Goal: Task Accomplishment & Management: Use online tool/utility

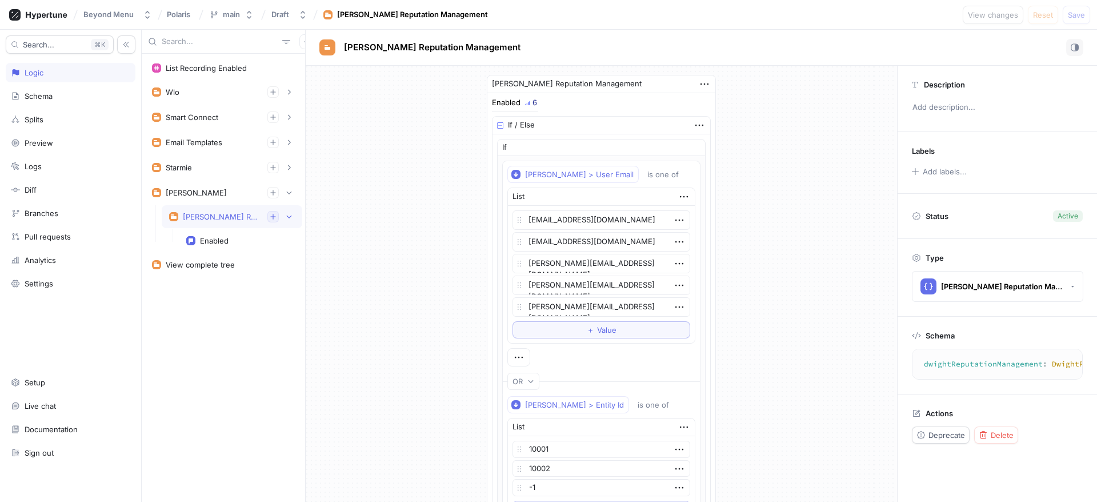
type textarea "x"
click at [275, 216] on icon "button" at bounding box center [273, 216] width 7 height 7
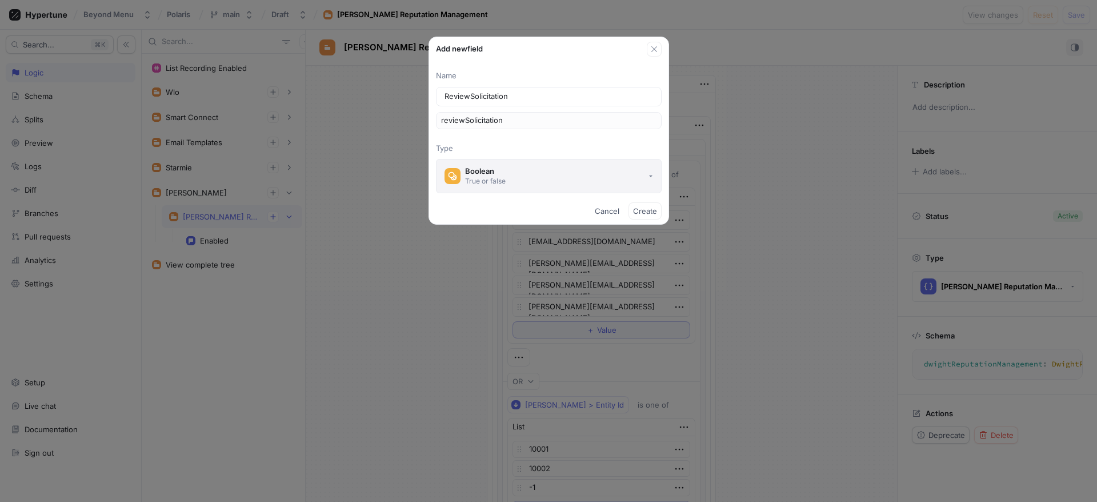
click at [524, 171] on button "Boolean True or false" at bounding box center [549, 176] width 226 height 34
type input "ReviewSolicitation"
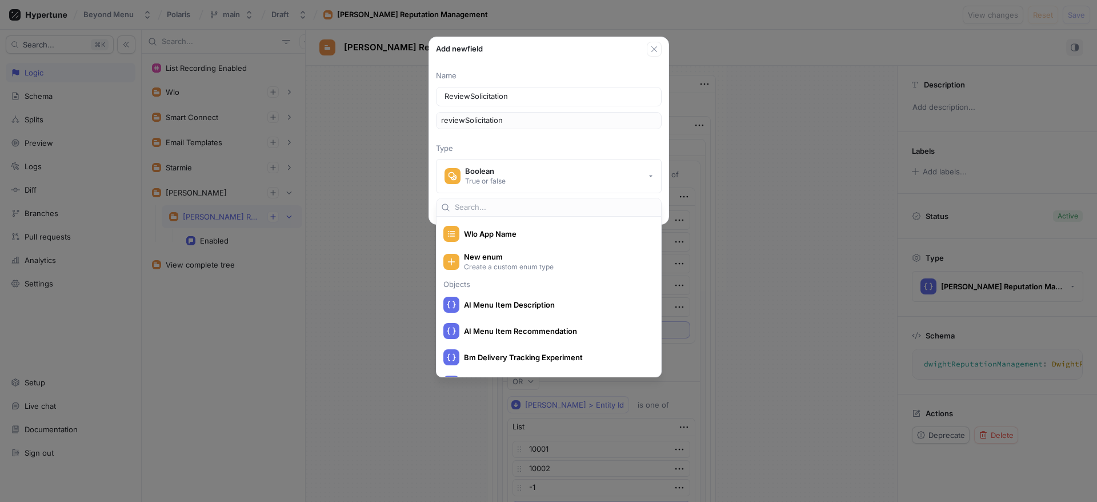
scroll to position [2195, 0]
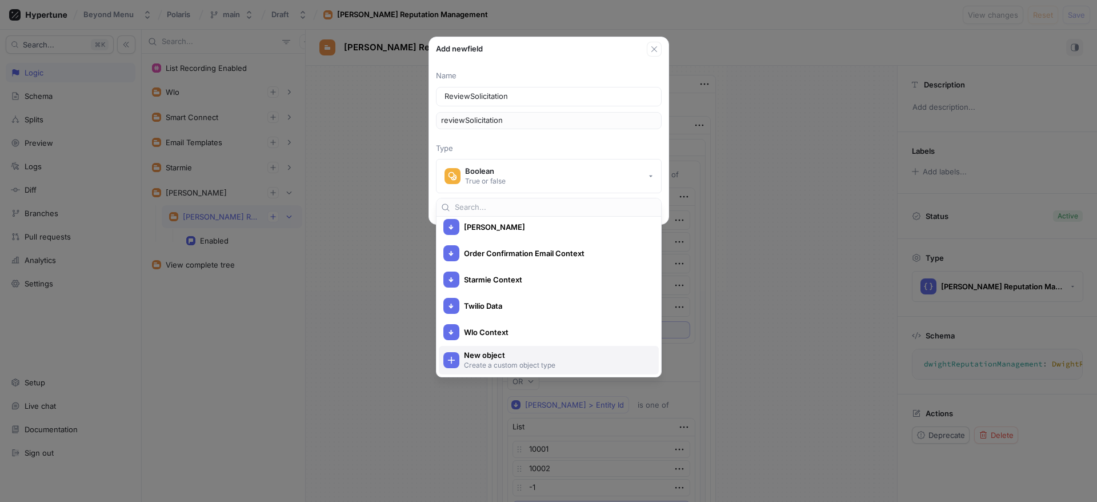
click at [517, 353] on span "New object" at bounding box center [556, 355] width 185 height 10
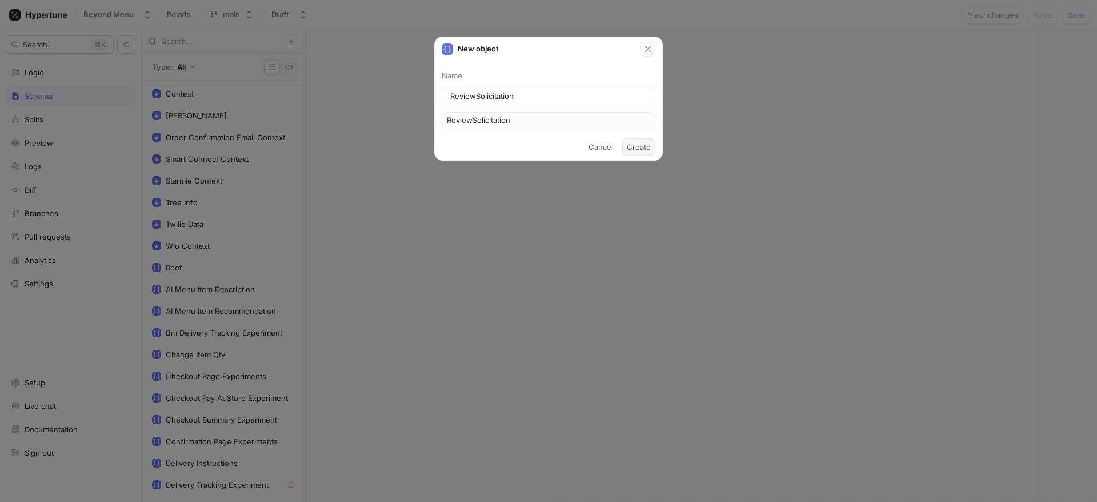
click at [643, 145] on span "Create" at bounding box center [639, 146] width 24 height 7
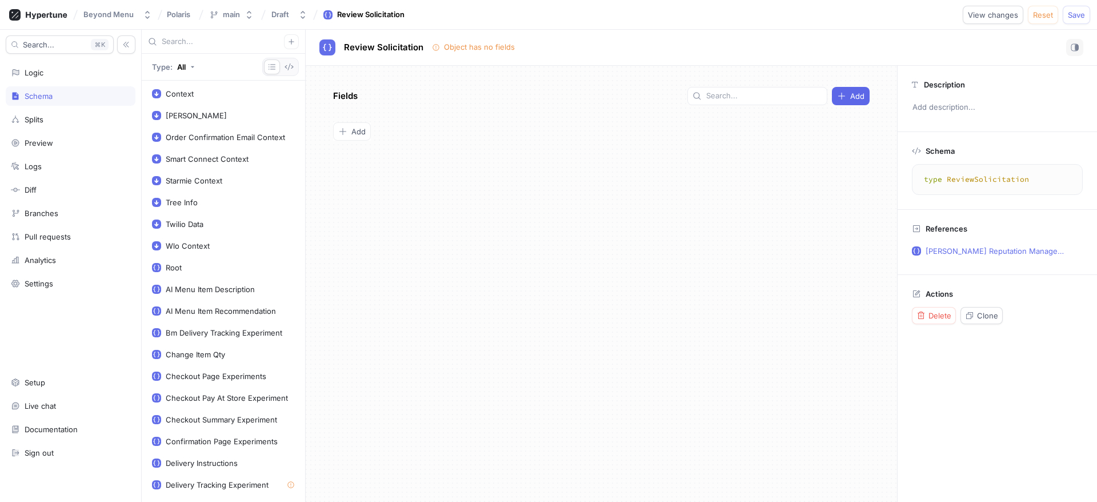
scroll to position [579, 0]
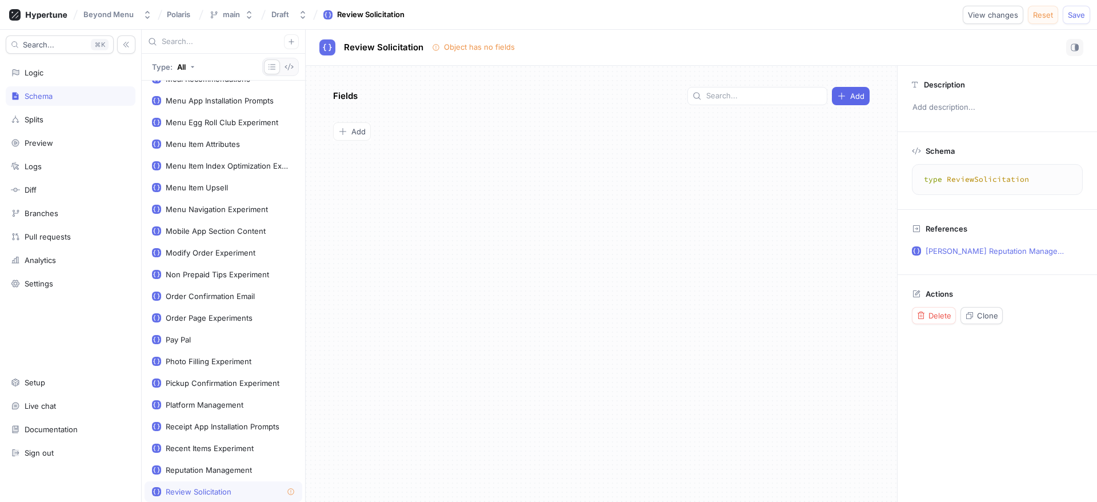
click at [1043, 16] on span "Reset" at bounding box center [1043, 14] width 20 height 7
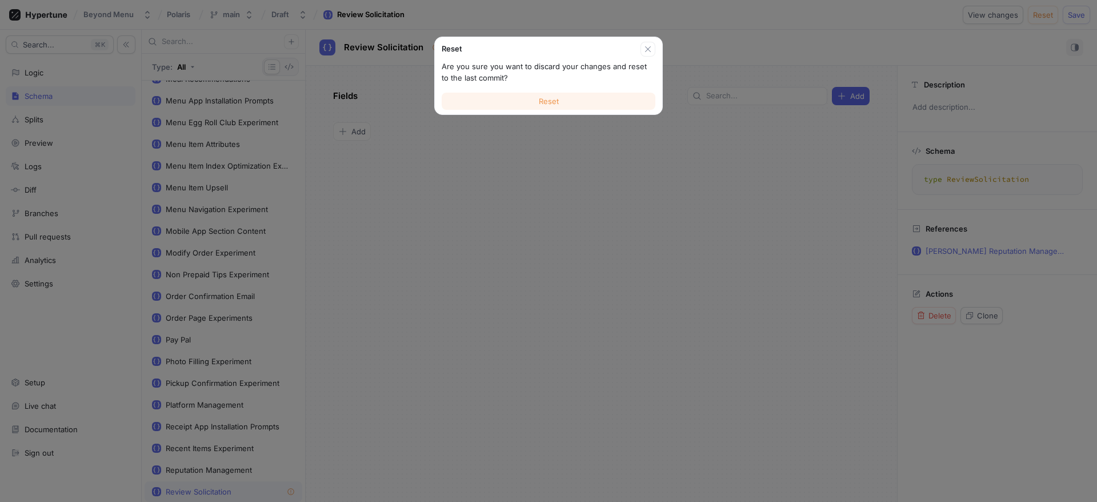
click at [553, 103] on span "Reset" at bounding box center [549, 101] width 20 height 7
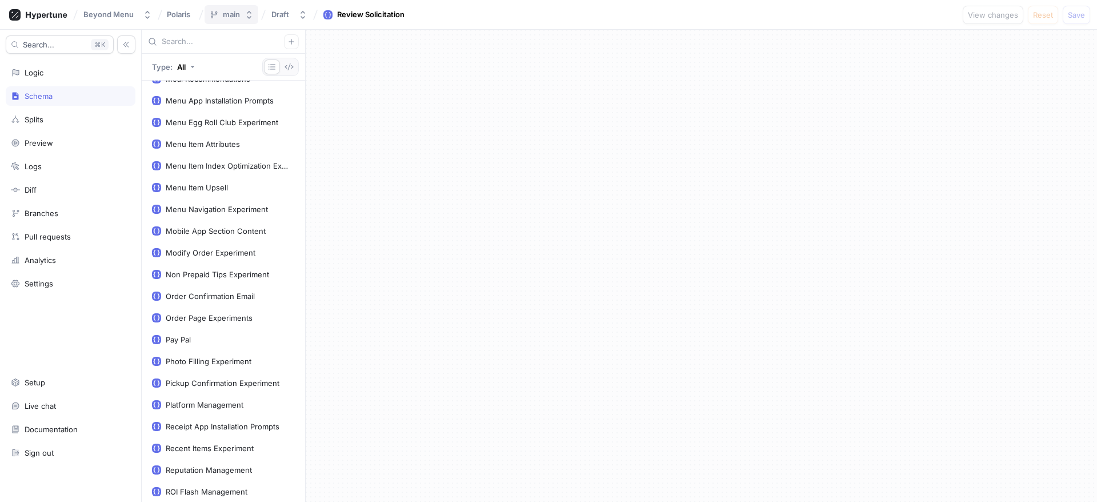
click at [241, 17] on button "main" at bounding box center [232, 14] width 54 height 19
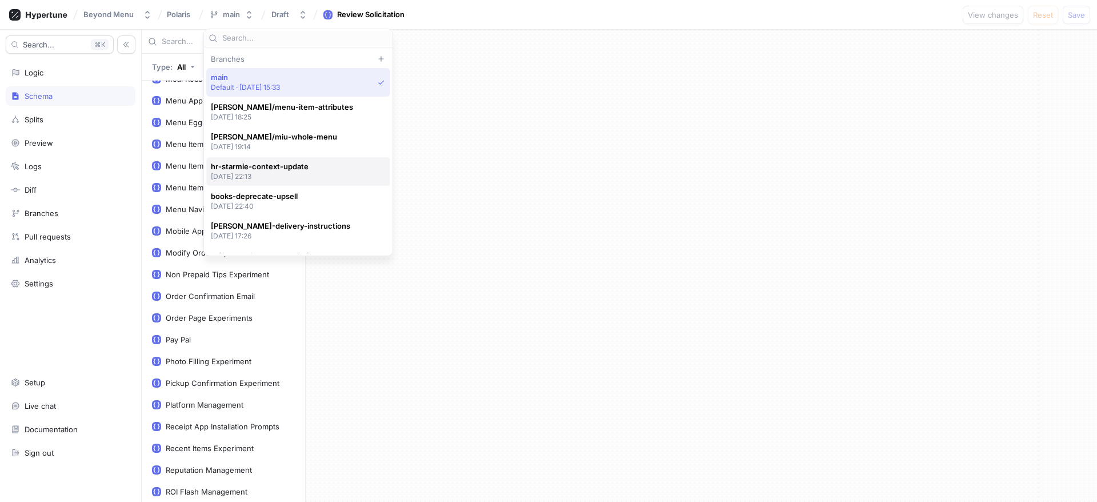
scroll to position [81, 0]
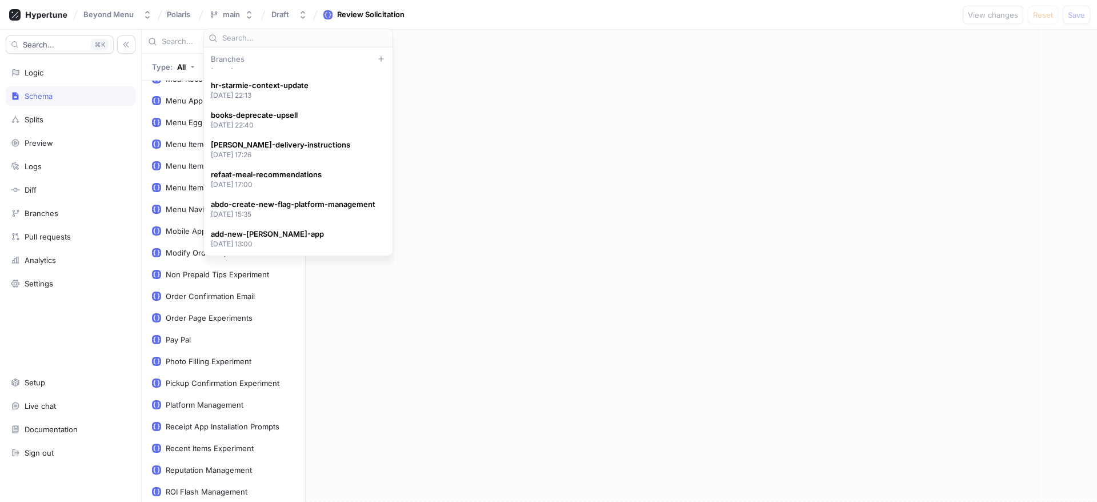
type textarea "x"
click at [473, 86] on div at bounding box center [701, 266] width 791 height 472
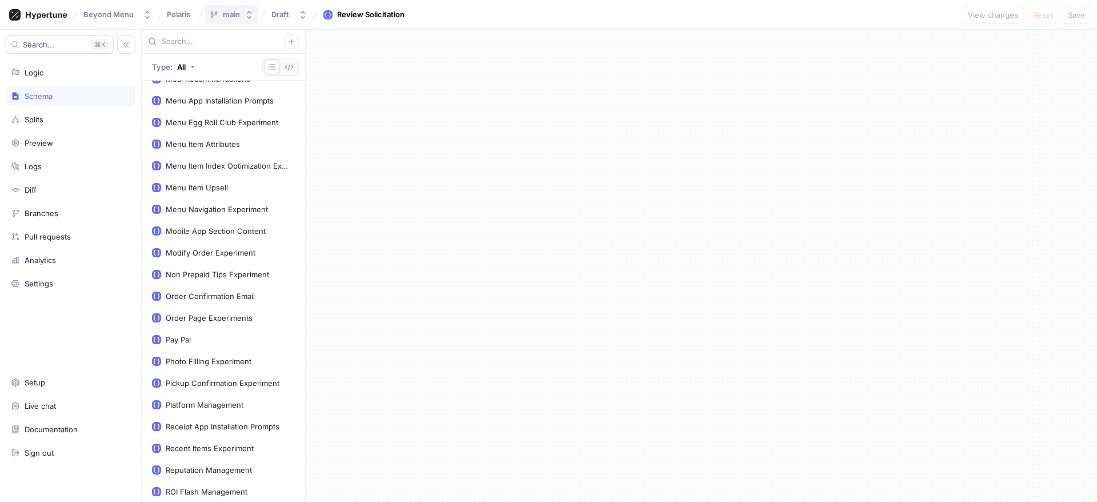
click at [253, 15] on icon "button" at bounding box center [249, 14] width 9 height 9
click at [285, 41] on button "button" at bounding box center [291, 41] width 15 height 15
click at [238, 8] on button "main" at bounding box center [232, 14] width 54 height 19
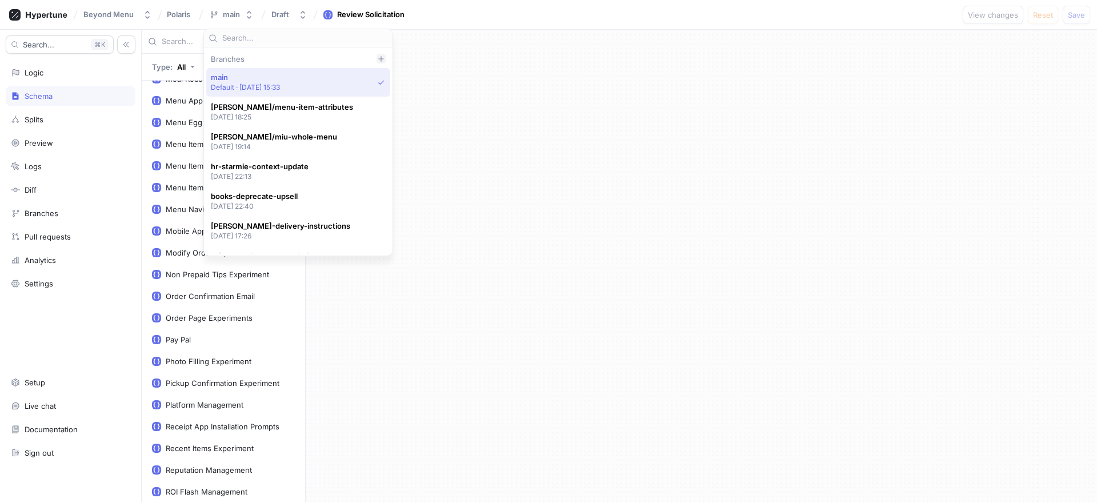
click at [385, 59] on icon at bounding box center [381, 58] width 7 height 7
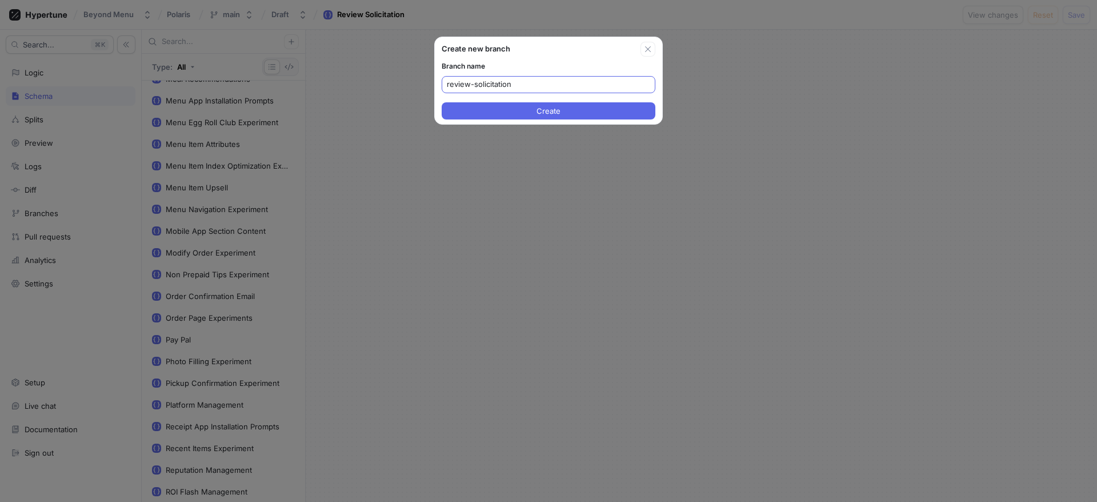
type input "review-solicitation"
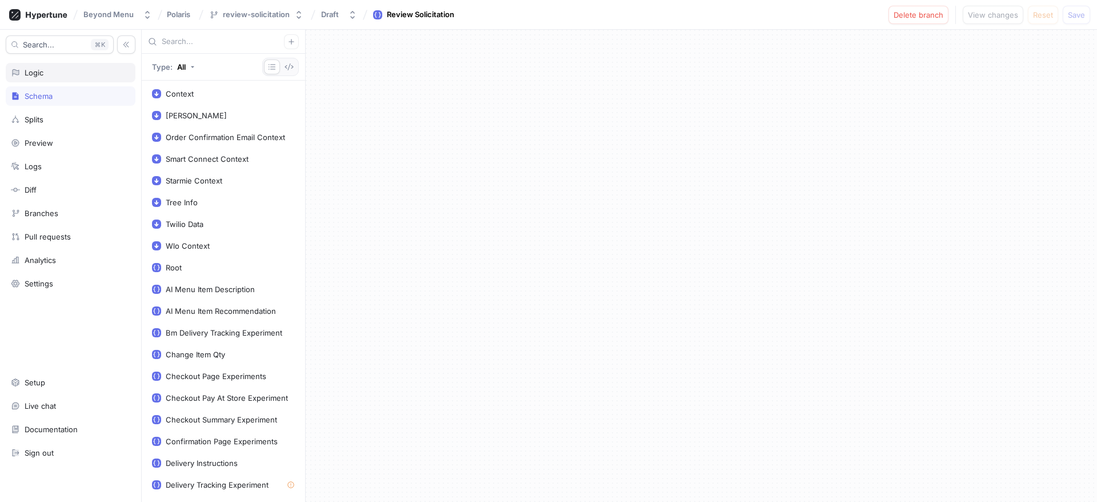
click at [51, 79] on div "Logic" at bounding box center [71, 72] width 130 height 19
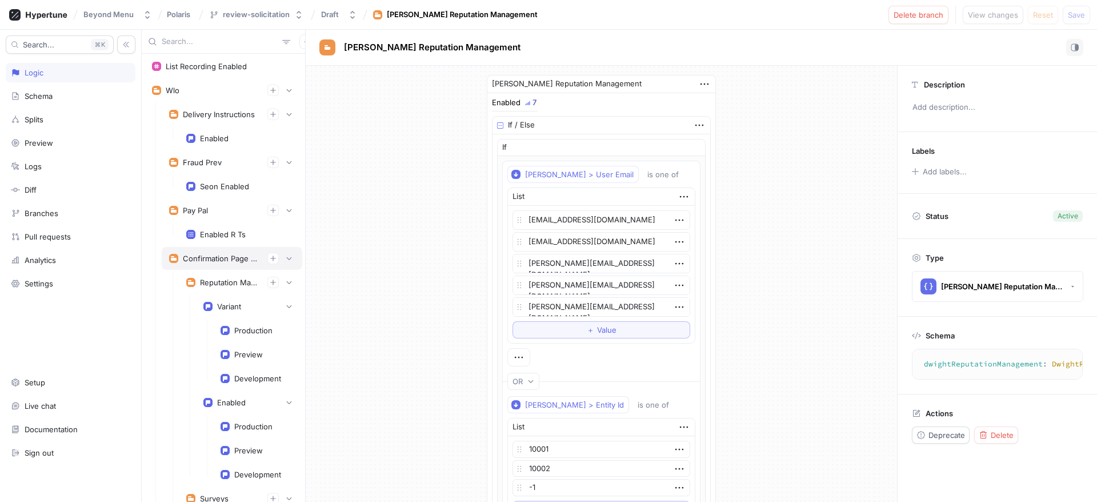
scroll to position [2, 0]
click at [283, 262] on button "button" at bounding box center [288, 257] width 11 height 11
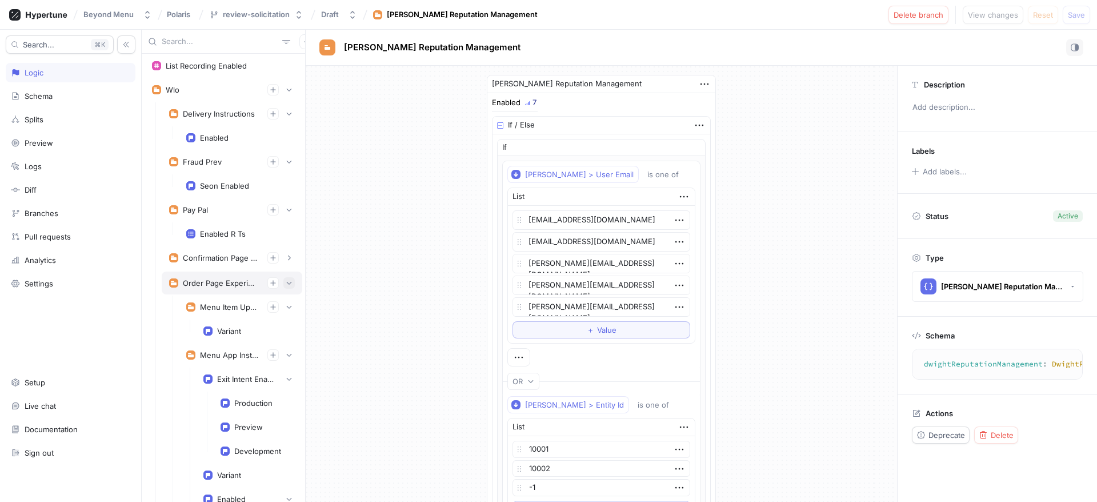
click at [283, 277] on button "button" at bounding box center [288, 282] width 11 height 11
type textarea "x"
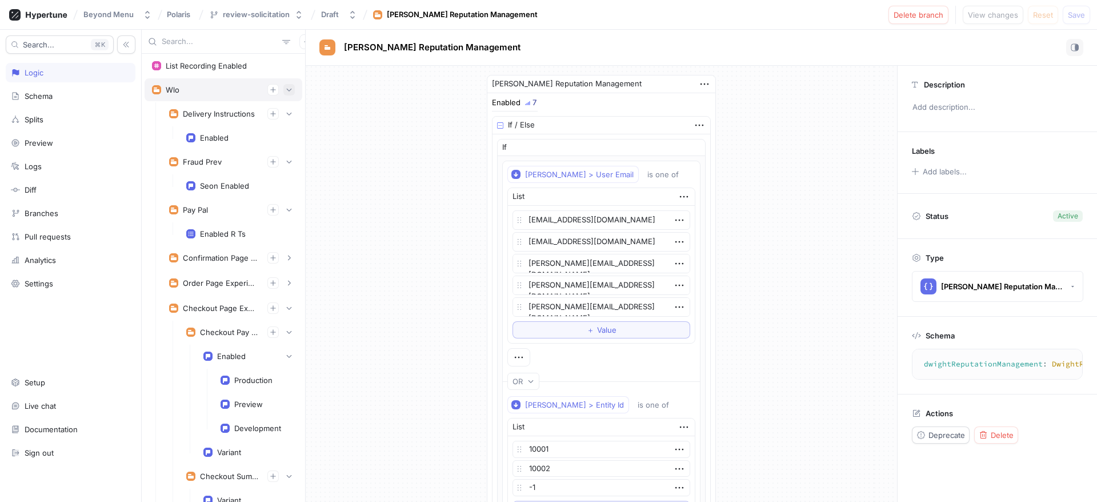
click at [286, 91] on icon "button" at bounding box center [289, 89] width 7 height 7
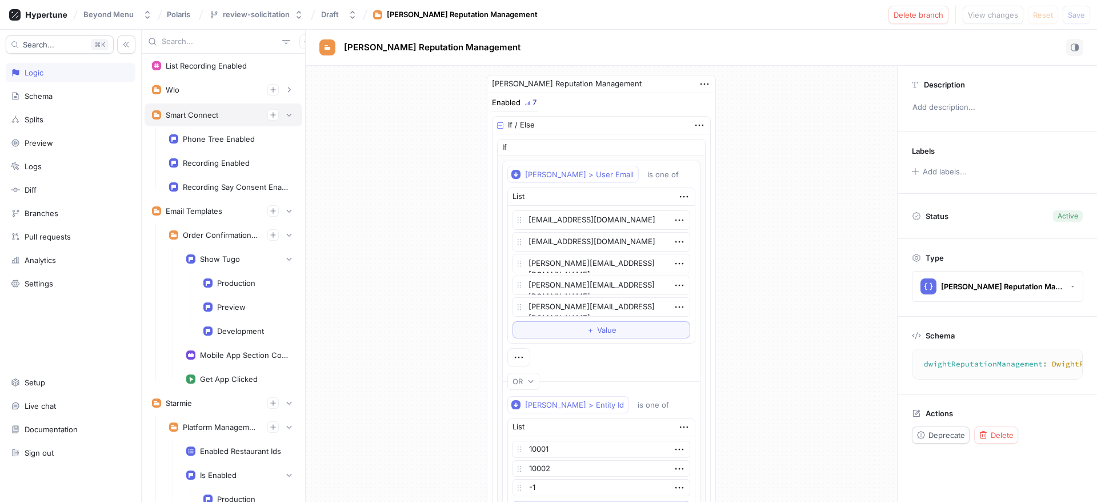
click at [281, 121] on div "Smart Connect" at bounding box center [224, 114] width 158 height 23
type textarea "smartConnect(smartConnectContext: SmartConnectContext!): SmartConnect!"
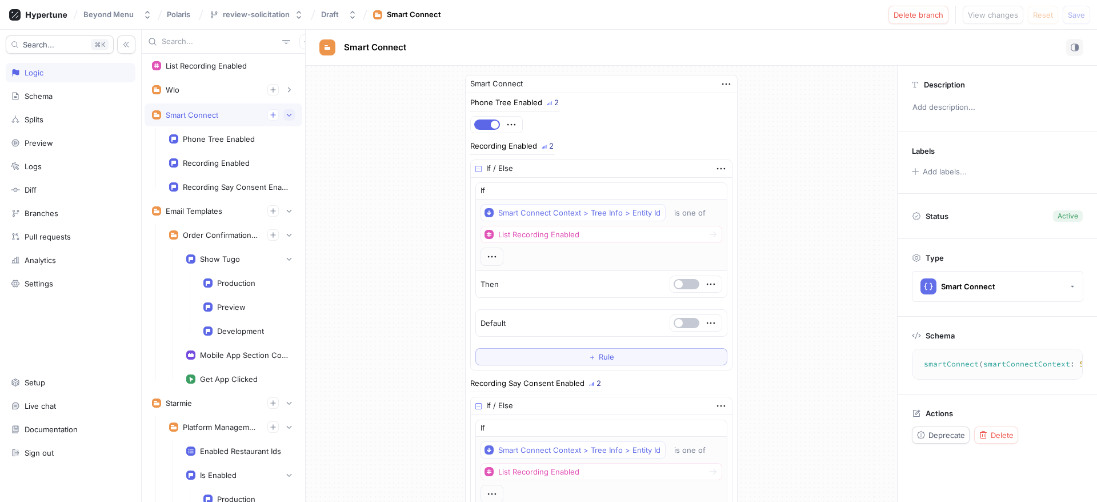
click at [286, 113] on icon "button" at bounding box center [289, 114] width 7 height 7
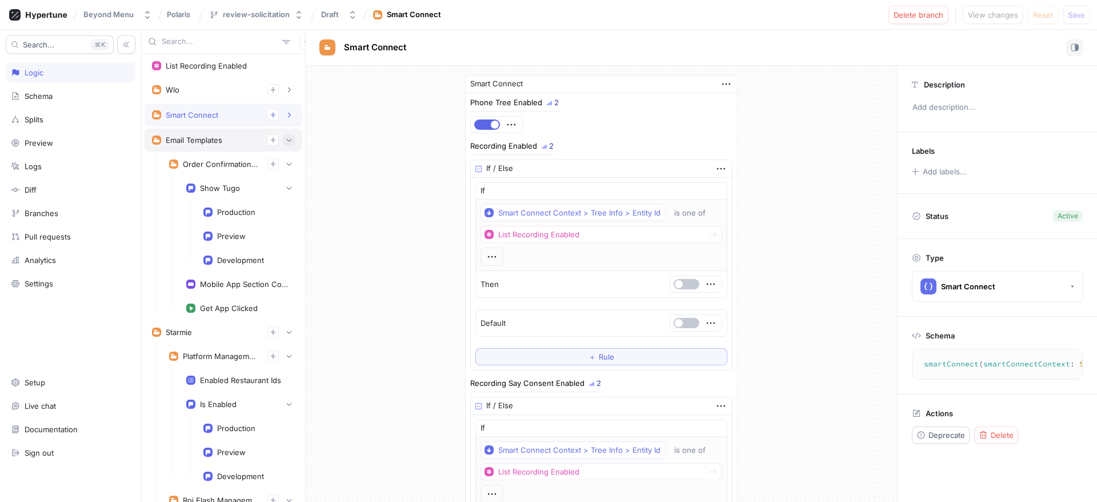
click at [283, 134] on button "button" at bounding box center [288, 139] width 11 height 11
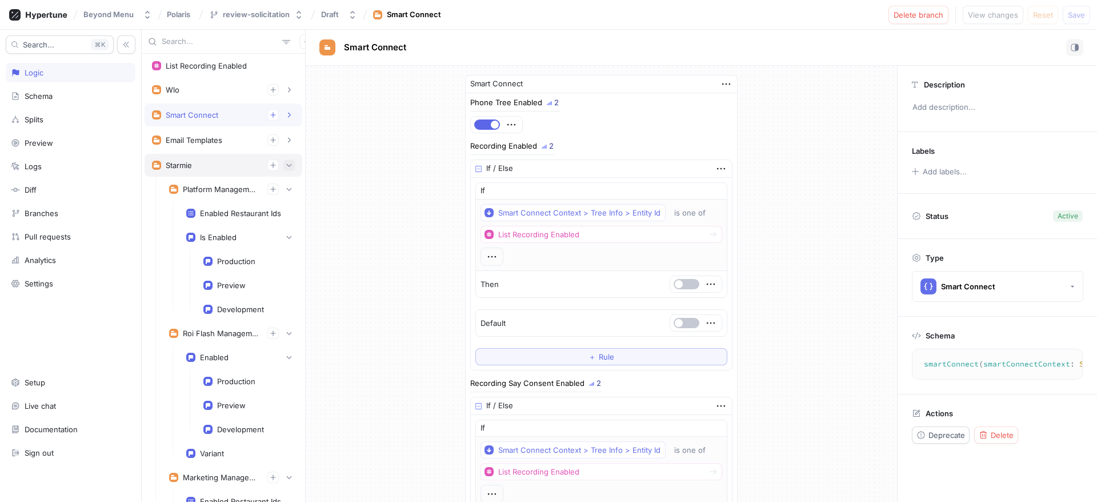
click at [286, 165] on icon "button" at bounding box center [289, 165] width 7 height 7
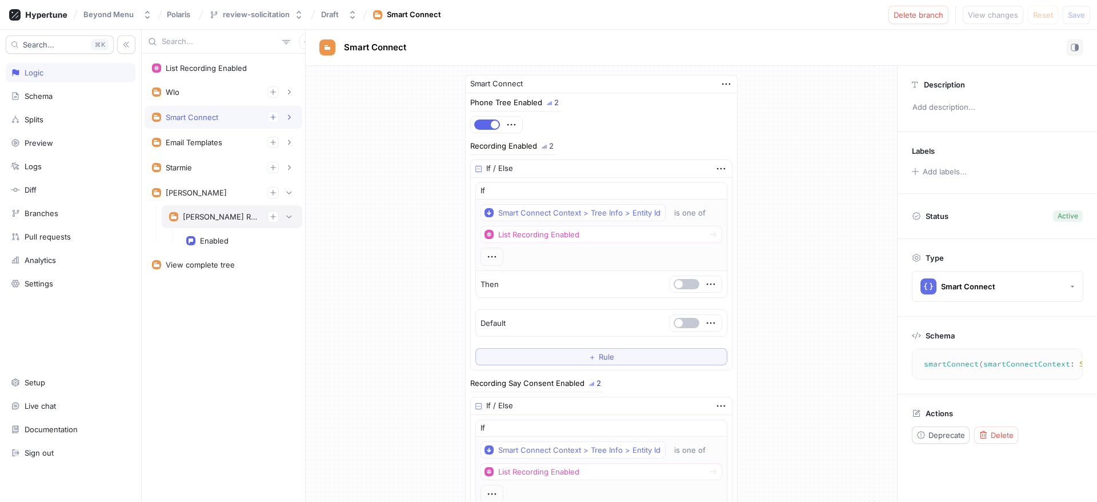
click at [235, 215] on div "[PERSON_NAME] Reputation Management" at bounding box center [220, 216] width 75 height 9
type textarea "x"
type textarea "dwightReputationManagement: DwightReputationManagement!"
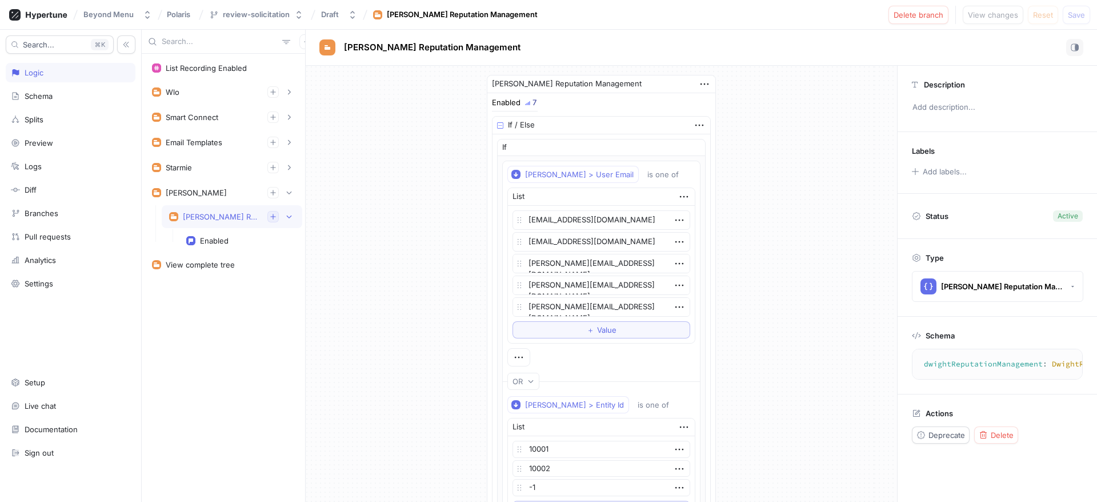
click at [271, 219] on icon "button" at bounding box center [273, 216] width 7 height 7
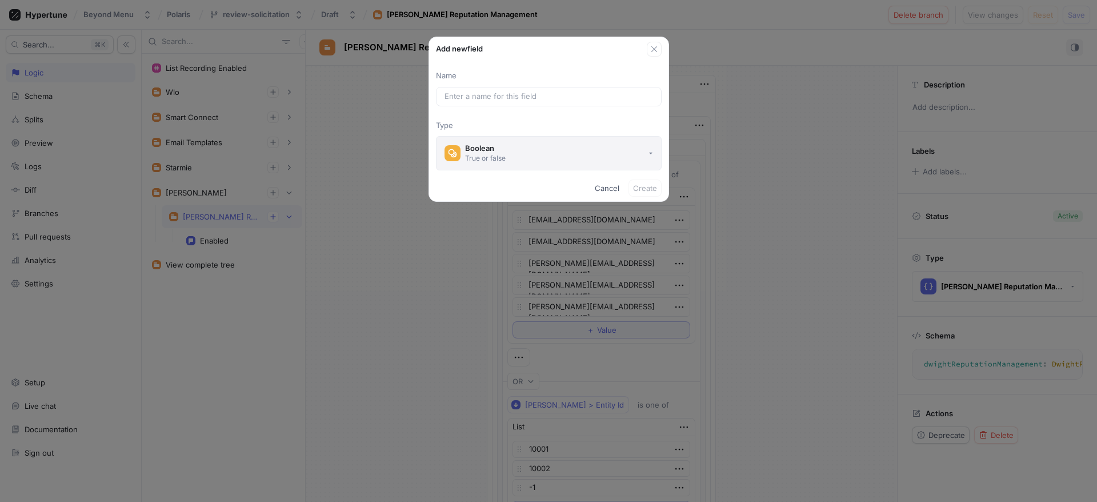
click at [507, 143] on button "Boolean True or false" at bounding box center [549, 153] width 226 height 34
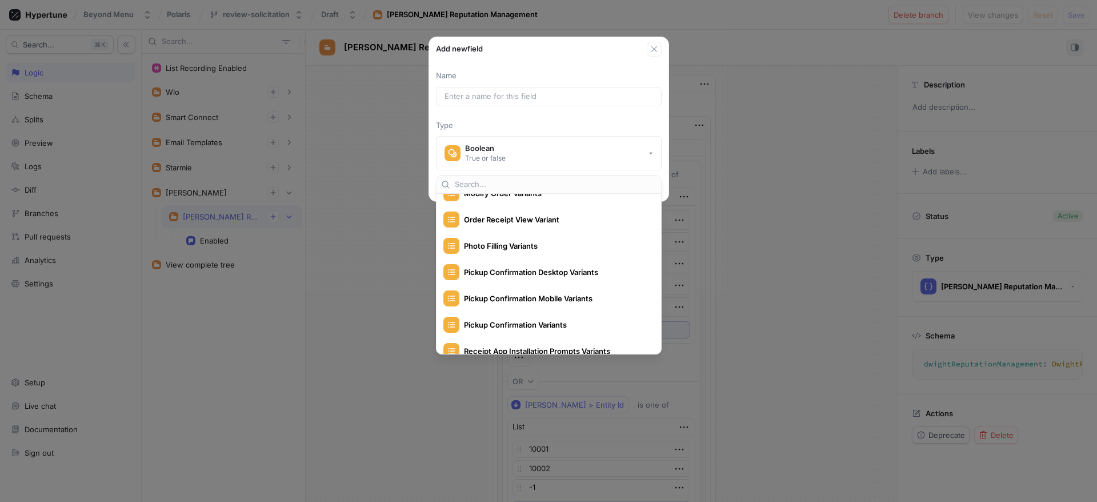
scroll to position [2195, 0]
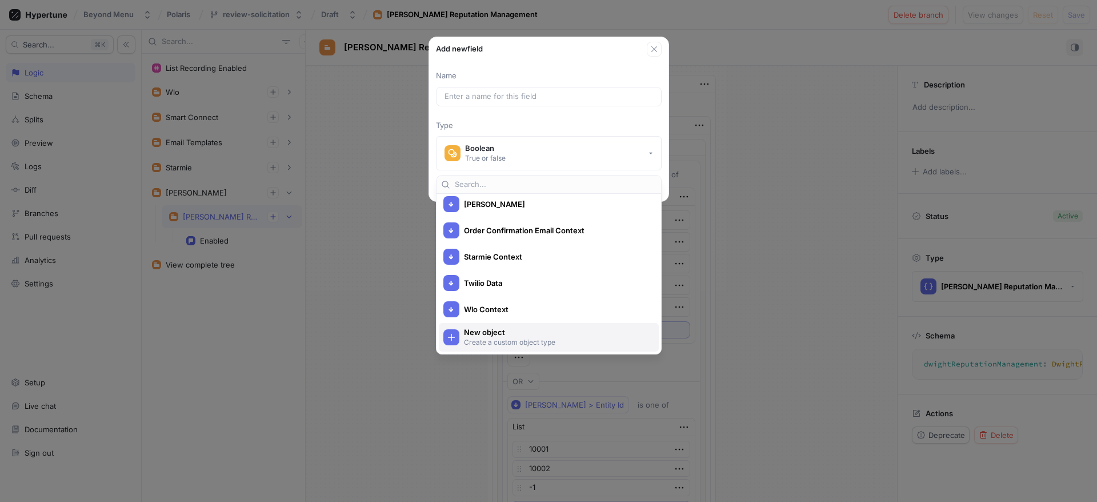
click at [504, 345] on p "Create a custom object type" at bounding box center [555, 342] width 183 height 10
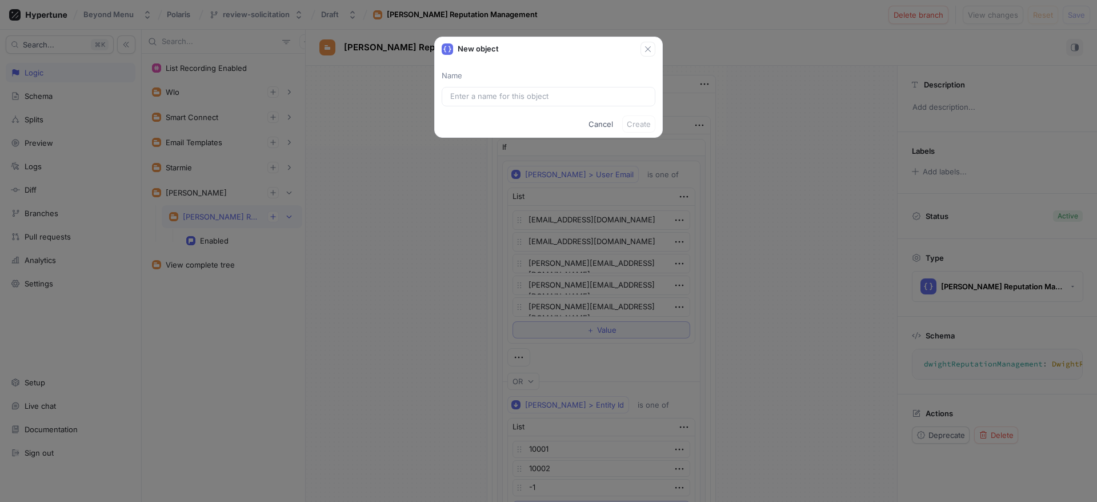
type textarea "x"
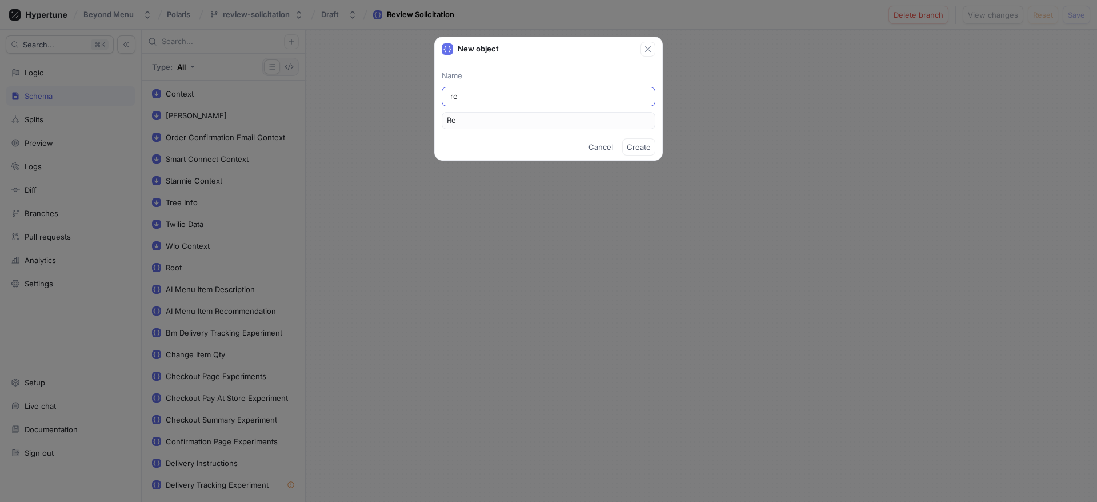
type input "rev"
type input "Rev"
type input "revi"
type input "Revi"
type input "revie"
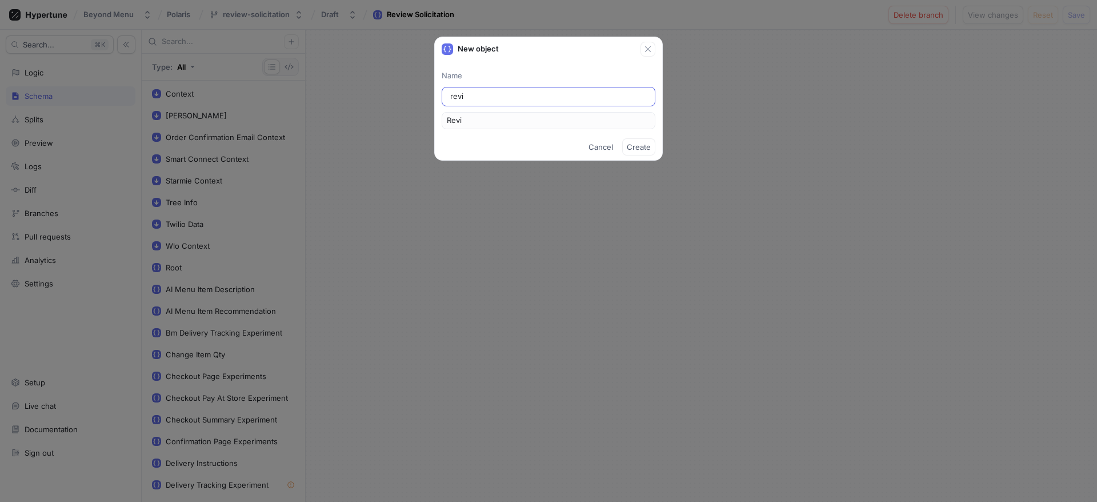
type input "Revie"
type input "review"
type input "Review"
type input "reviewS"
type input "ReviewS"
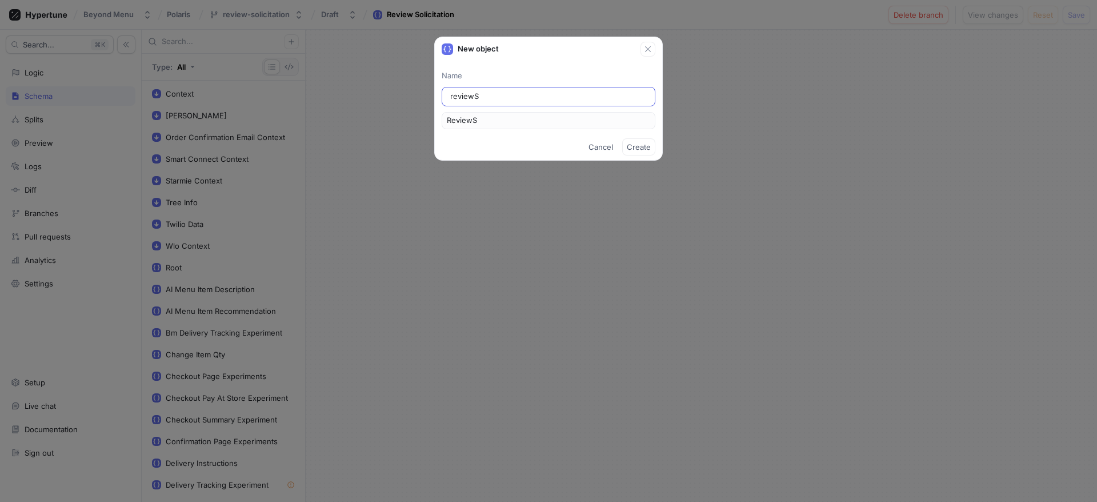
type input "reviewSo"
type input "ReviewSo"
type input "reviewSol"
type input "ReviewSol"
type input "reviewSoli"
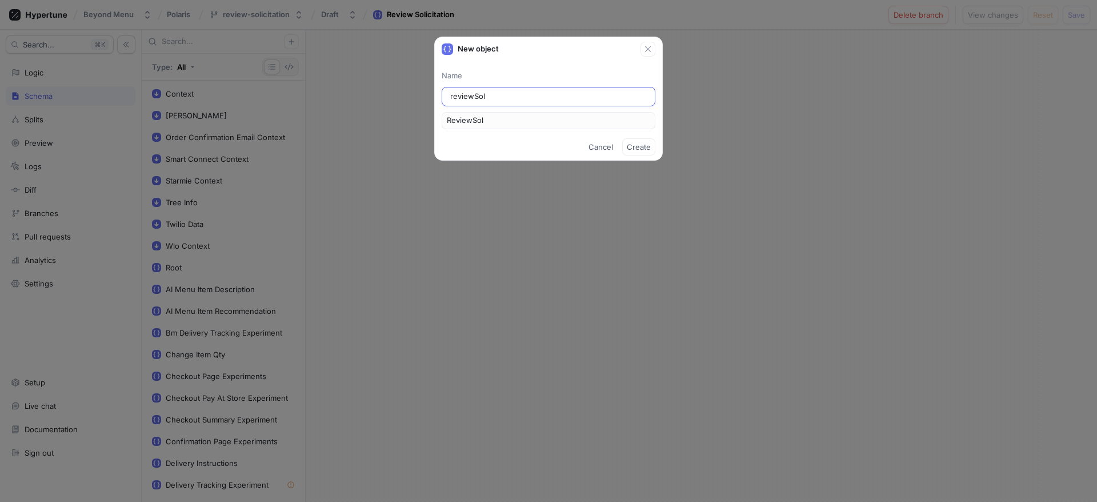
type input "ReviewSoli"
type input "reviewSolic"
type input "ReviewSolic"
type input "reviewSolici"
type input "ReviewSolici"
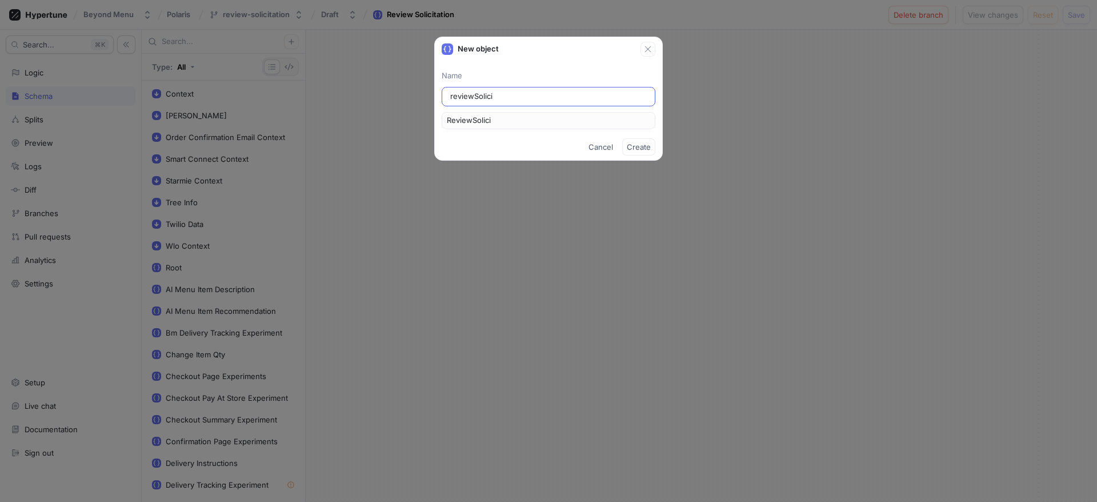
type input "reviewSolicit"
type input "ReviewSolicit"
type input "reviewSolicita"
type input "ReviewSolicita"
type input "reviewSolicitat"
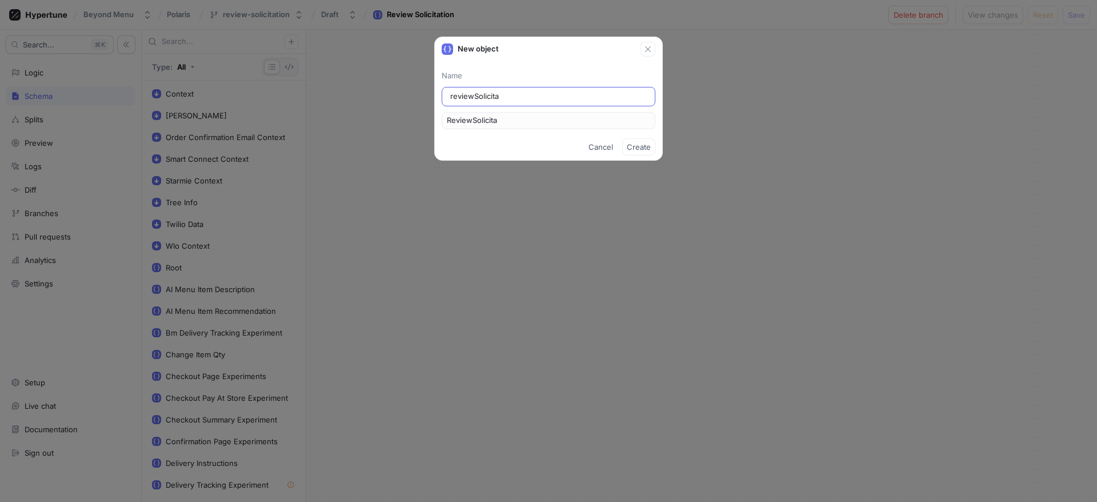
type input "ReviewSolicitat"
type input "reviewSolicitati"
type input "ReviewSolicitati"
type input "reviewSolicitatio"
type input "ReviewSolicitatio"
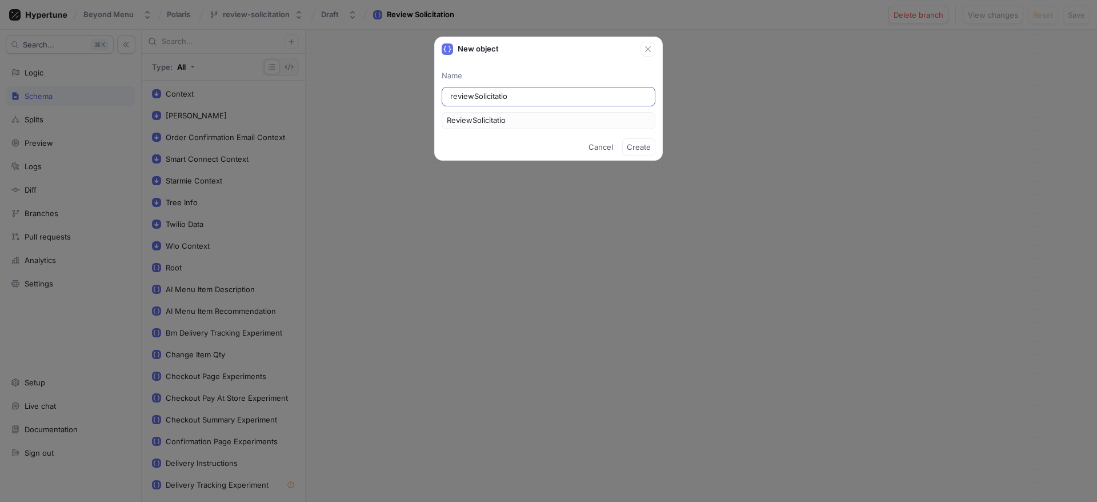
type input "reviewSolicitation"
type input "ReviewSolicitation"
click at [645, 154] on button "Create" at bounding box center [638, 146] width 33 height 17
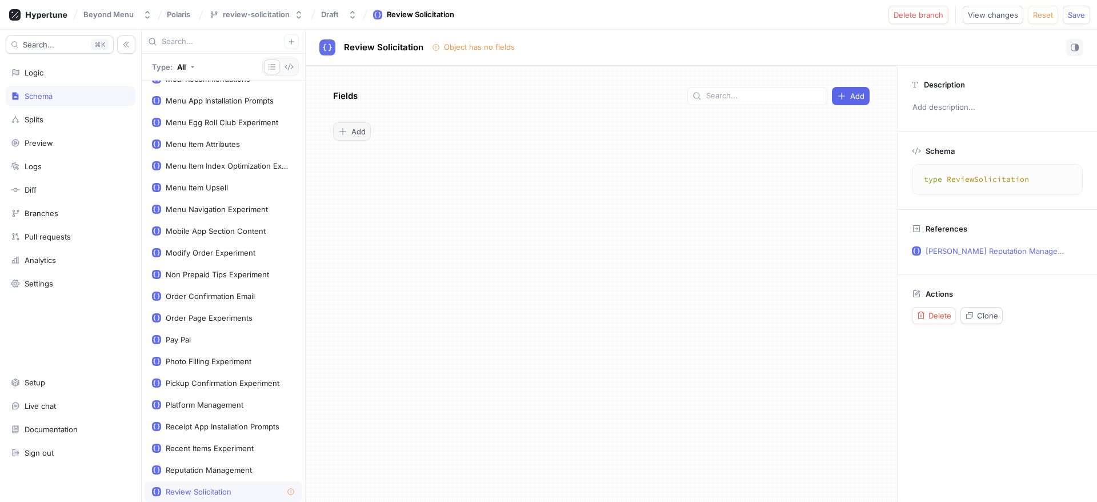
type textarea "x"
click at [357, 128] on span "Add" at bounding box center [358, 131] width 14 height 7
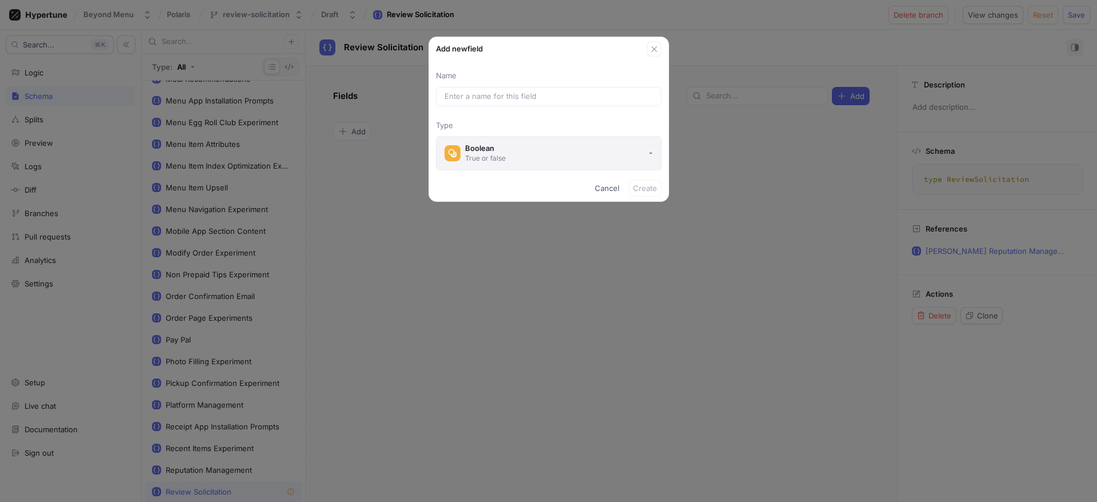
click at [519, 156] on button "Boolean True or false" at bounding box center [549, 153] width 226 height 34
click at [527, 126] on p "Type" at bounding box center [549, 125] width 226 height 11
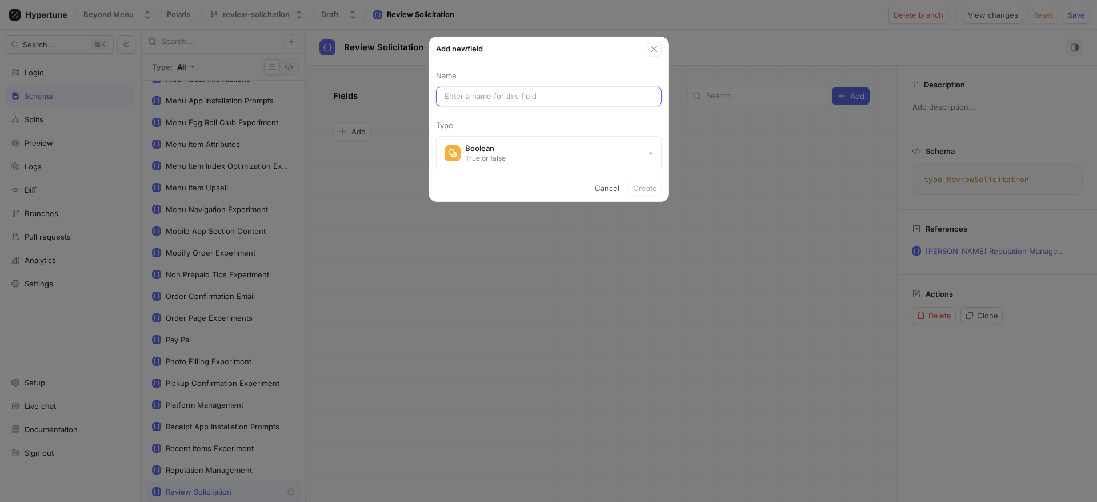
click at [497, 94] on input "text" at bounding box center [549, 96] width 209 height 11
paste input "GoogleReviewWidget"
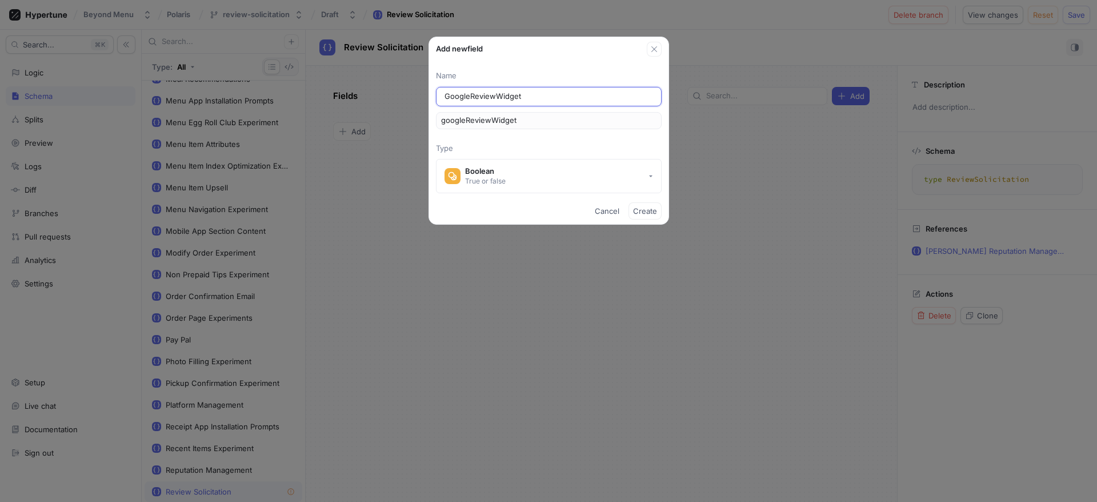
type input "GoogleReviewWidgetE"
type input "googleReviewWidgetE"
type input "GoogleReviewWidgetEn"
type input "googleReviewWidgetEn"
type input "GoogleReviewWidgetEna"
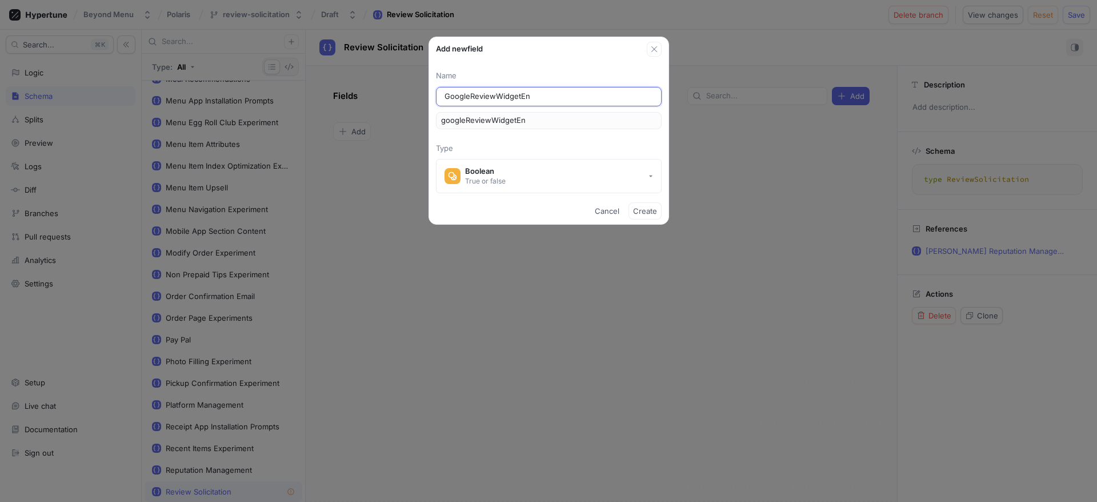
type input "googleReviewWidgetEna"
type input "GoogleReviewWidgetEnab"
type input "googleReviewWidgetEnab"
type input "GoogleReviewWidgetEnabl"
type input "googleReviewWidgetEnabl"
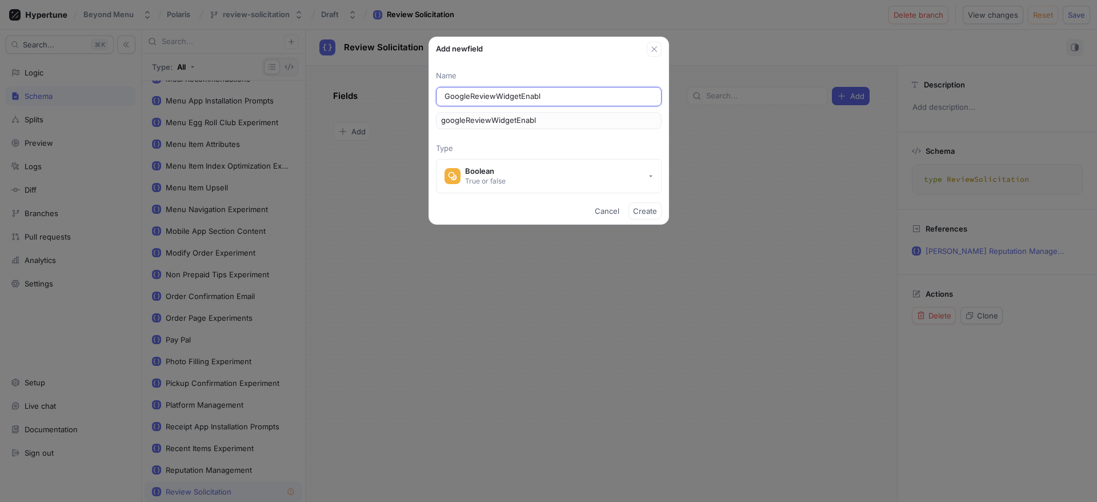
type input "GoogleReviewWidgetEnable"
type input "googleReviewWidgetEnable"
type input "GoogleReviewWidgetEnabled"
type input "googleReviewWidgetEnabled"
type input "GoogleReviewWidgetEnabled"
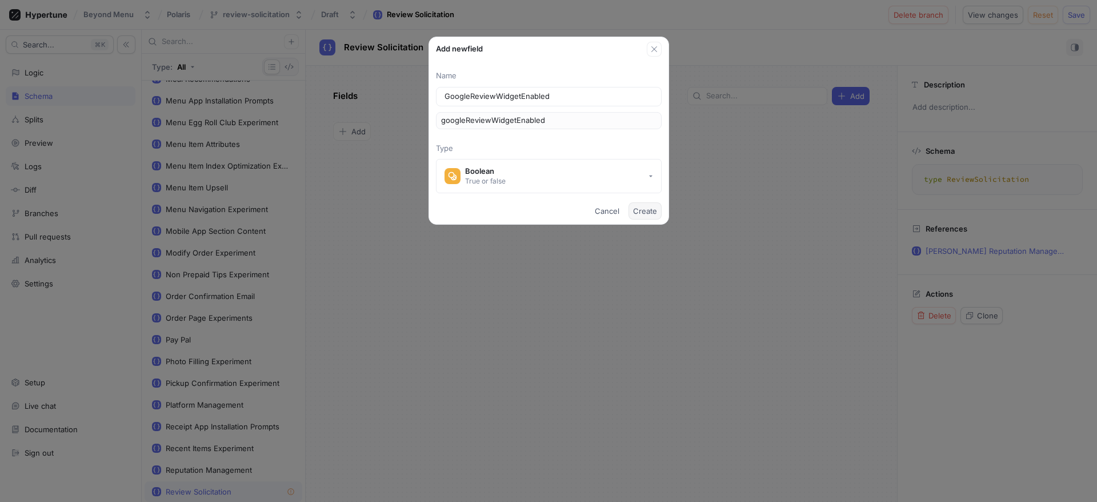
click at [643, 210] on span "Create" at bounding box center [645, 210] width 24 height 7
type textarea "x"
type textarea "type ReviewSolicitation { googleReviewWidgetEnabled: Boolean! }"
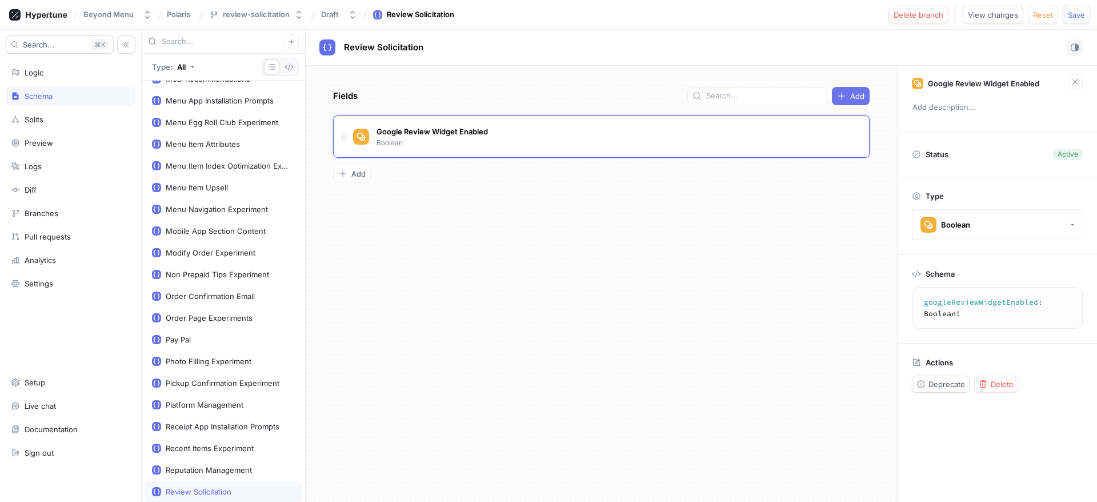
type textarea "x"
click at [854, 101] on button "Add" at bounding box center [851, 96] width 38 height 18
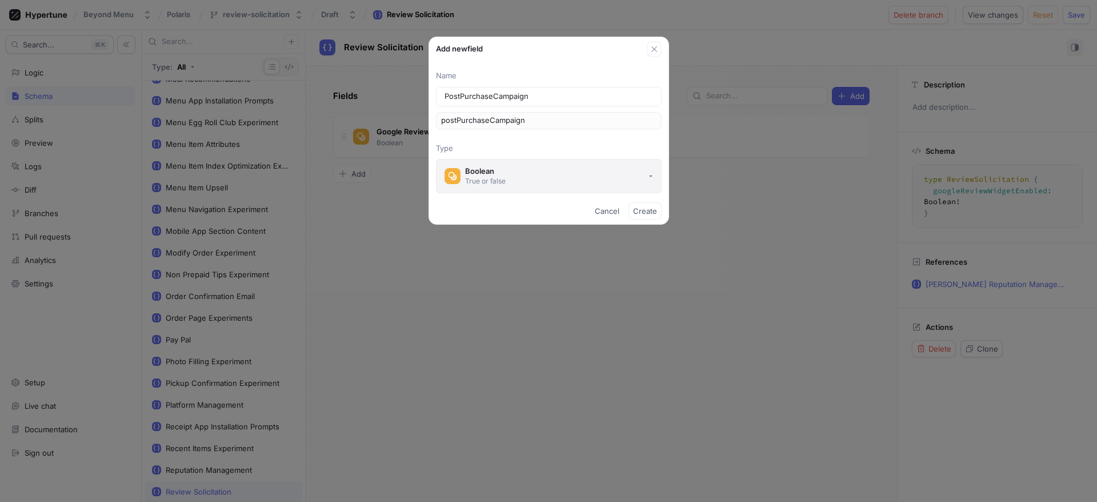
type input "PostPurchaseCampaignE"
type input "postPurchaseCampaignE"
type input "PostPurchaseCampaignEn"
type input "postPurchaseCampaignEn"
type input "PostPurchaseCampaignEna"
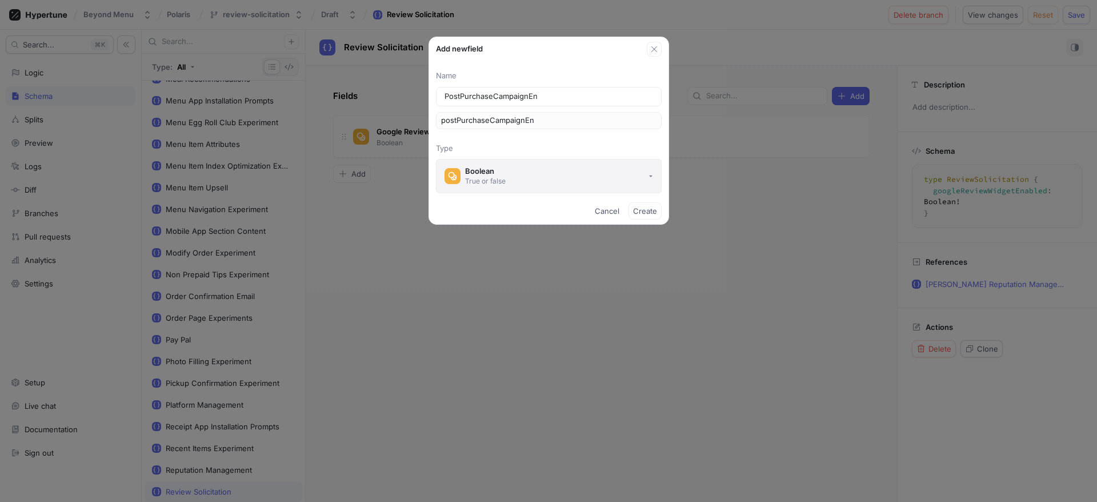
type input "postPurchaseCampaignEna"
type input "PostPurchaseCampaignEnab"
type input "postPurchaseCampaignEnab"
type input "PostPurchaseCampaignEnabl"
type input "postPurchaseCampaignEnabl"
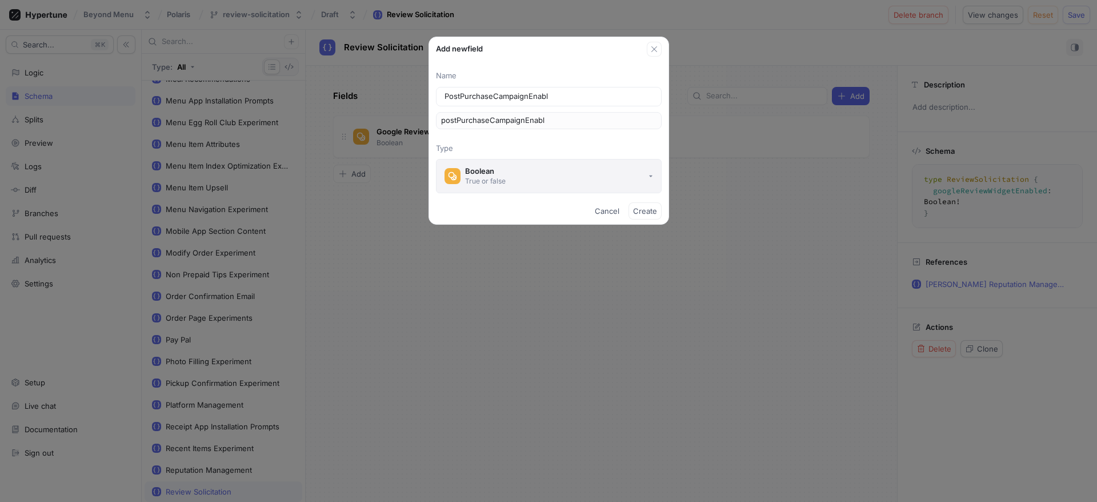
type input "PostPurchaseCampaignEnable"
type input "postPurchaseCampaignEnable"
type input "PostPurchaseCampaignEnabled"
type input "postPurchaseCampaignEnabled"
type input "PostPurchaseCampaignEnabled"
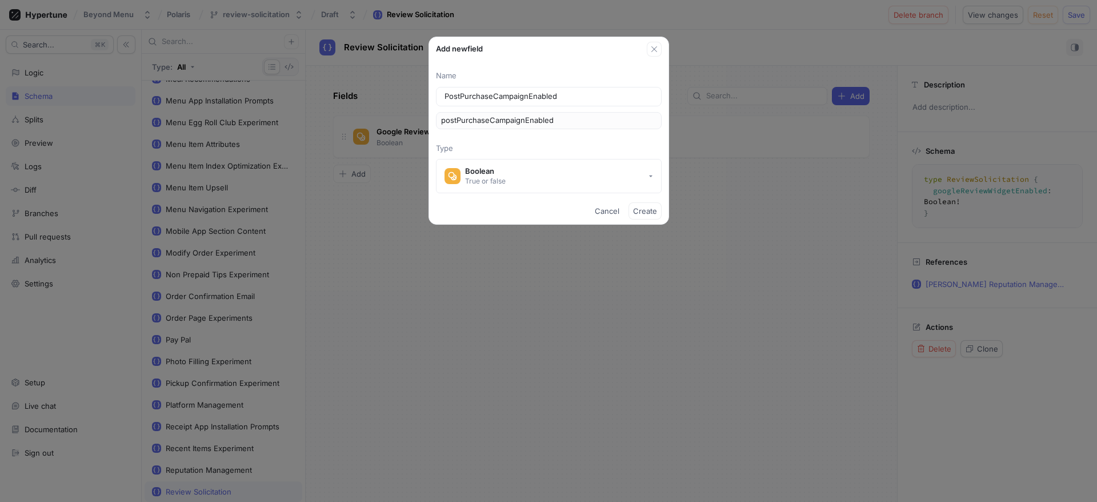
click at [647, 211] on span "Create" at bounding box center [645, 210] width 24 height 7
type textarea "x"
type textarea "type ReviewSolicitation { postPurchaseCampaignEnabled: Boolean! googleReviewWid…"
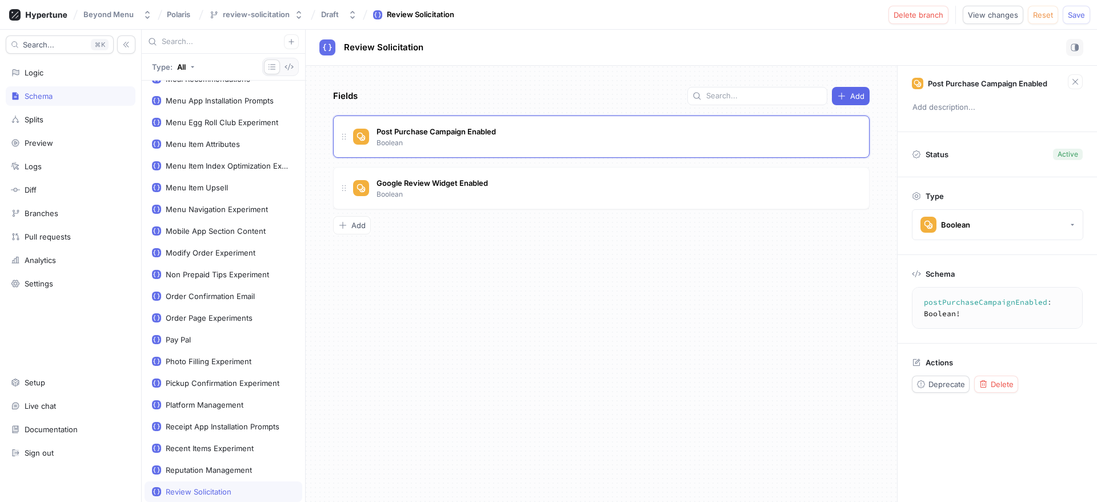
click at [619, 231] on div "Add" at bounding box center [601, 225] width 537 height 18
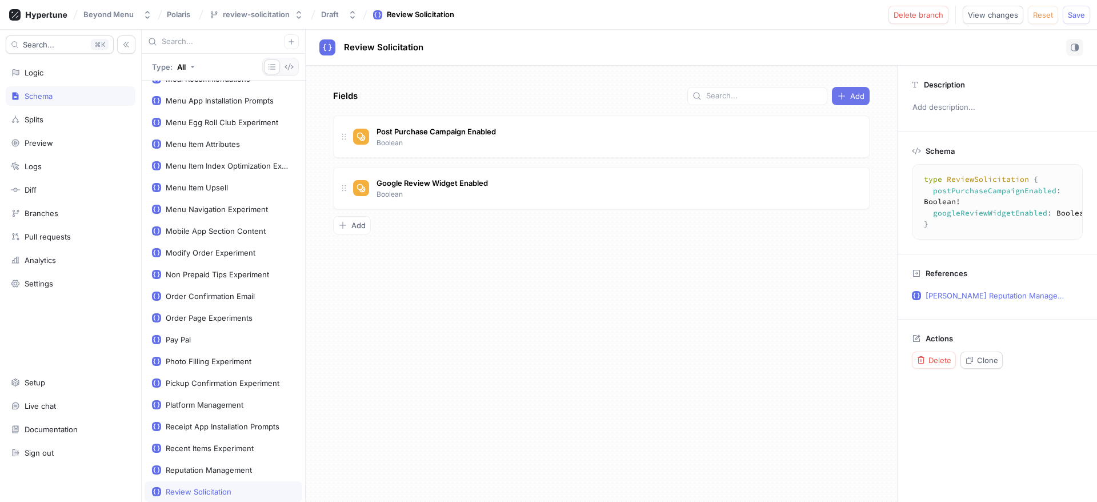
type textarea "x"
click at [856, 99] on span "Add" at bounding box center [857, 96] width 14 height 7
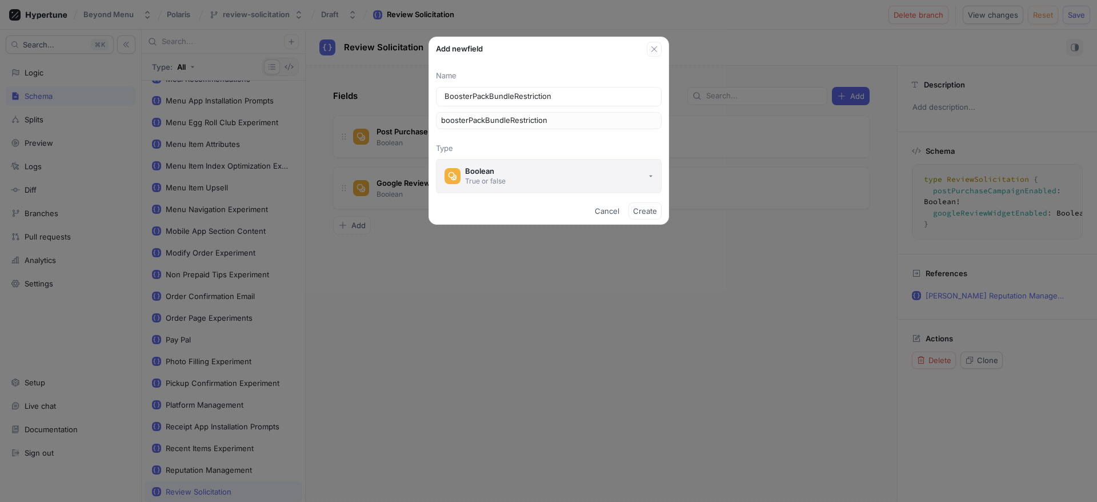
type input "BoosterPackBundleRestrictionE"
type input "boosterPackBundleRestrictionE"
type input "BoosterPackBundleRestrictionEn"
type input "boosterPackBundleRestrictionEn"
type input "BoosterPackBundleRestrictionEna"
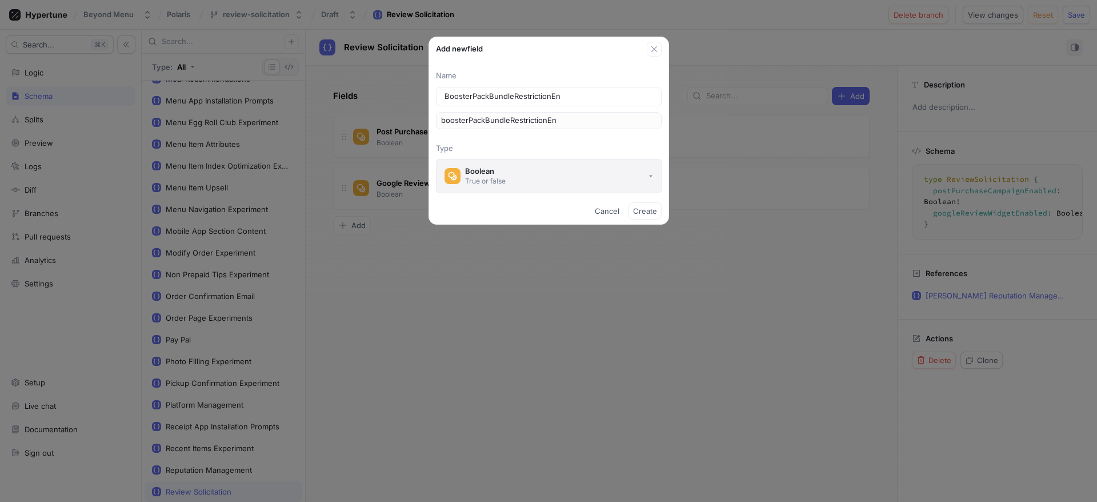
type input "boosterPackBundleRestrictionEna"
type input "BoosterPackBundleRestrictionEnab"
type input "boosterPackBundleRestrictionEnab"
type input "BoosterPackBundleRestrictionEnabl"
type input "boosterPackBundleRestrictionEnabl"
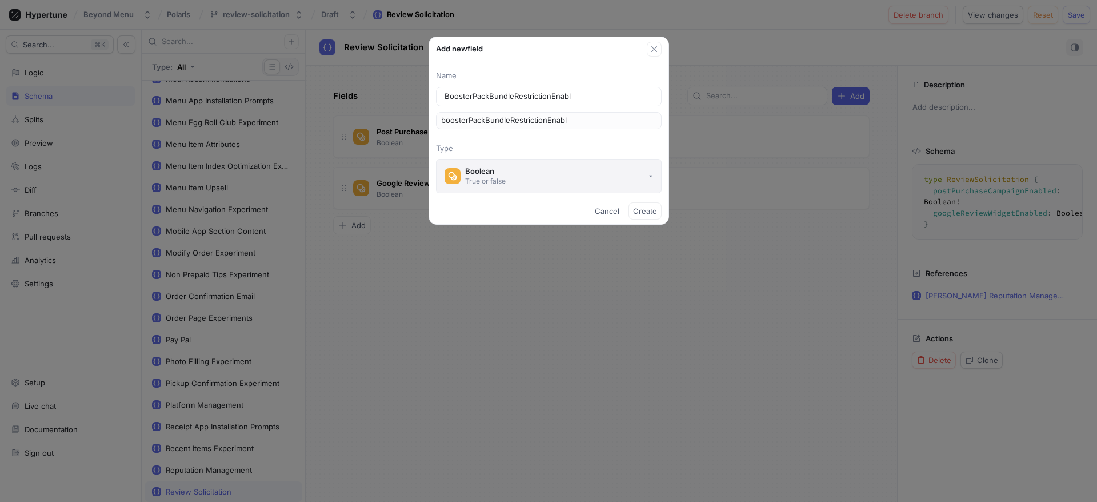
type input "BoosterPackBundleRestrictionEnable"
type input "boosterPackBundleRestrictionEnable"
type input "BoosterPackBundleRestrictionEnabled"
type input "boosterPackBundleRestrictionEnabled"
type input "BoosterPackBundleRestrictionEnabled"
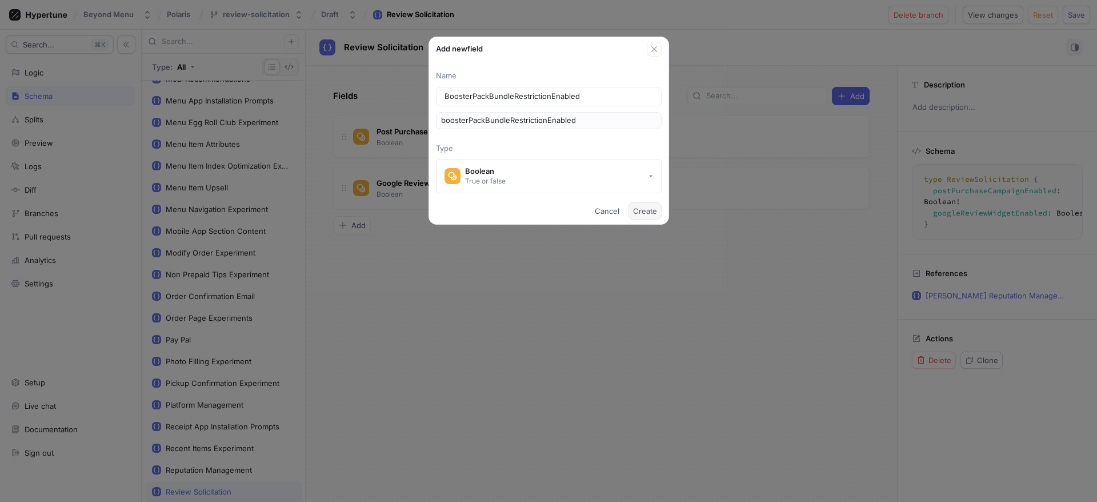
drag, startPoint x: 643, startPoint y: 211, endPoint x: 652, endPoint y: 210, distance: 8.6
click at [643, 210] on span "Create" at bounding box center [645, 210] width 24 height 7
type textarea "x"
type textarea "type ReviewSolicitation { boosterPackBundleRestrictionEnabled: Boolean! postPur…"
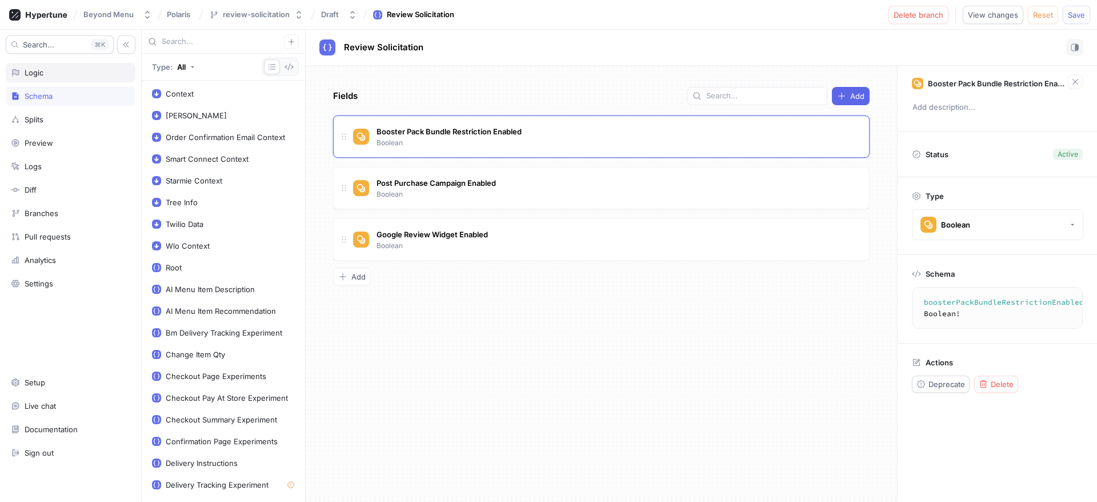
click at [67, 78] on div "Logic" at bounding box center [71, 72] width 130 height 19
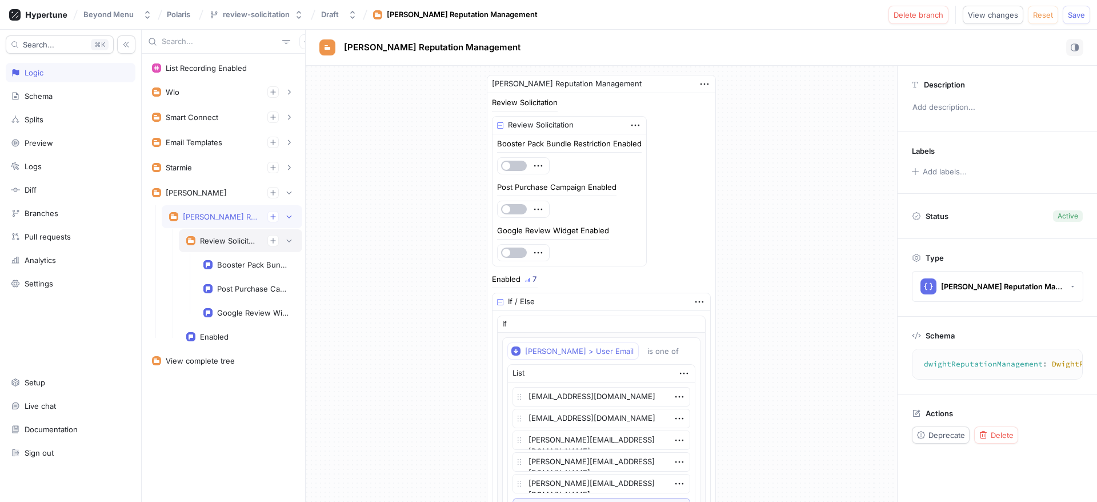
type textarea "x"
click at [237, 236] on div "Review Solicitation" at bounding box center [229, 240] width 58 height 9
type textarea "reviewSolicitation: ReviewSolicitation!"
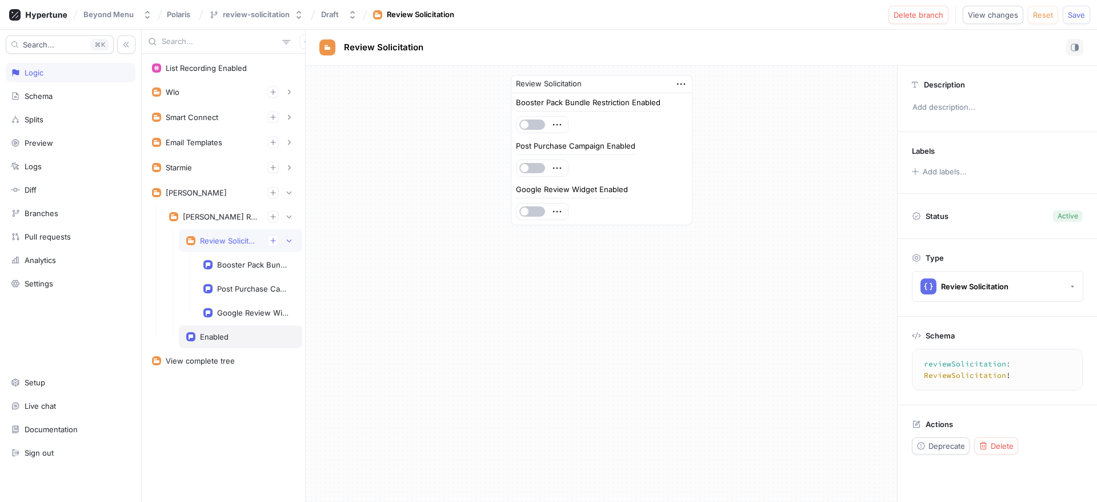
click at [213, 335] on div "Enabled" at bounding box center [214, 336] width 29 height 9
type textarea "x"
type textarea "enabled: Boolean!"
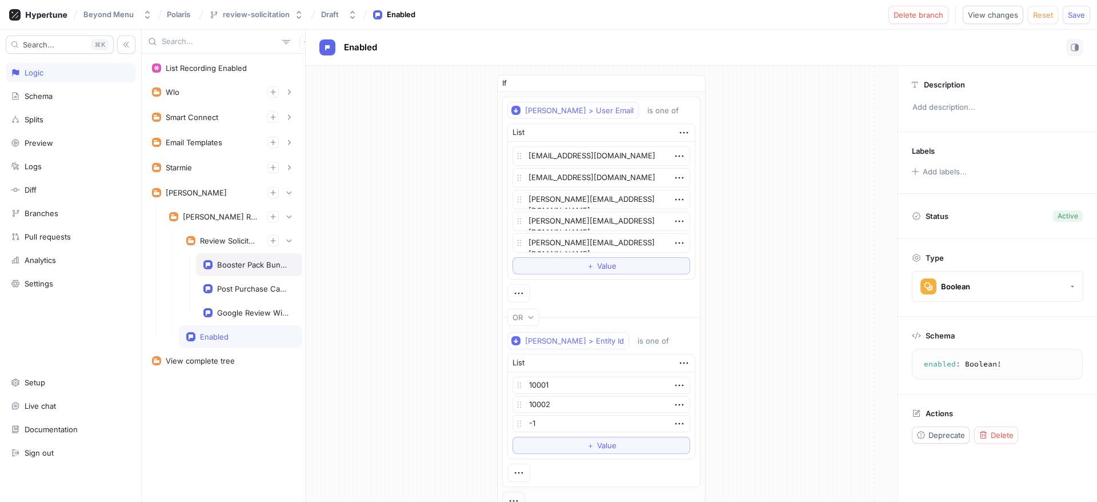
type textarea "x"
click at [243, 260] on div "Booster Pack Bundle Restriction Enabled" at bounding box center [253, 264] width 73 height 9
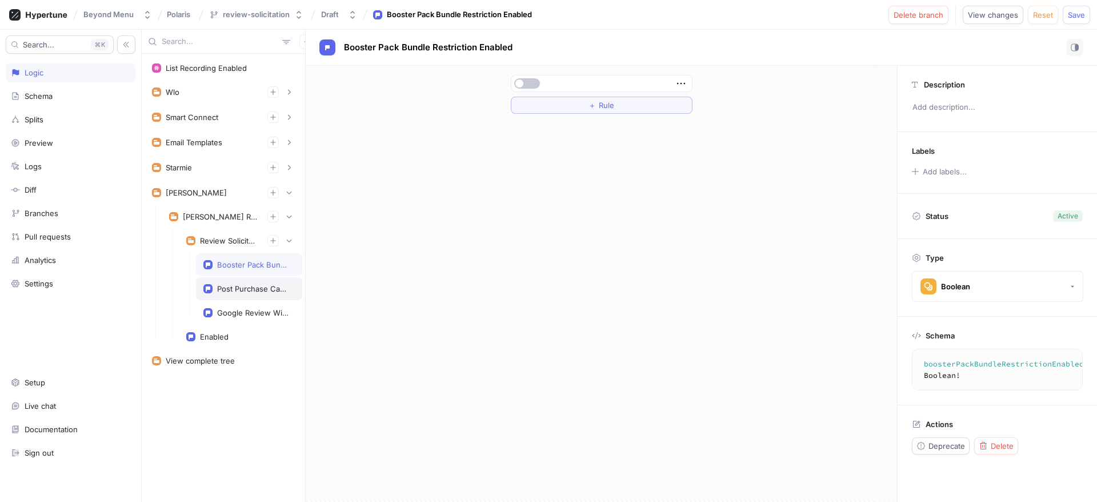
click at [267, 285] on div "Post Purchase Campaign Enabled" at bounding box center [253, 288] width 73 height 9
click at [269, 303] on div "Google Review Widget Enabled" at bounding box center [249, 312] width 106 height 23
click at [534, 85] on button "button" at bounding box center [527, 83] width 26 height 10
click at [243, 288] on div "Post Purchase Campaign Enabled" at bounding box center [253, 288] width 73 height 9
click at [522, 82] on span "button" at bounding box center [519, 83] width 8 height 8
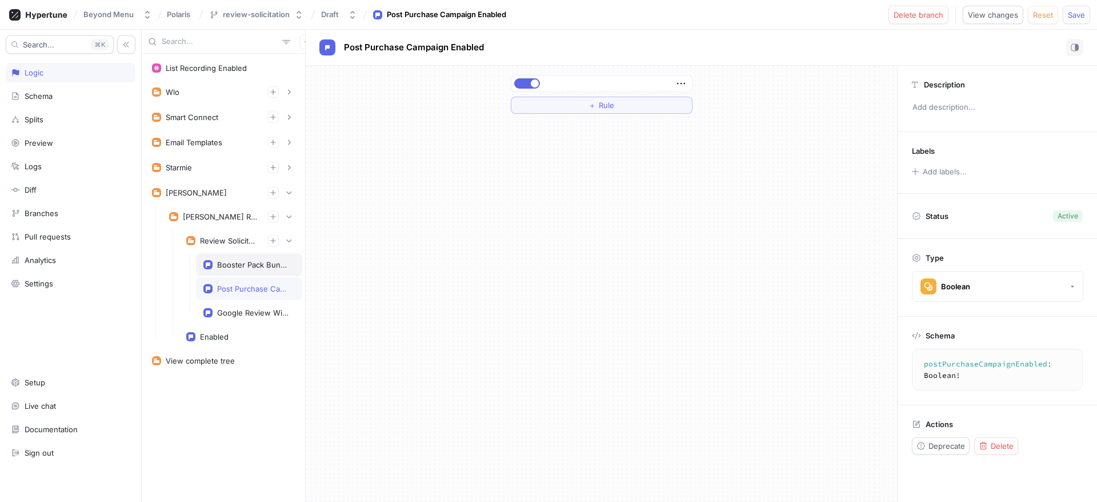
click at [275, 260] on div "Booster Pack Bundle Restriction Enabled" at bounding box center [253, 264] width 73 height 9
click at [534, 90] on div at bounding box center [601, 83] width 181 height 16
click at [535, 85] on button "button" at bounding box center [527, 83] width 26 height 10
click at [1082, 12] on span "Save" at bounding box center [1076, 14] width 17 height 7
click at [905, 14] on span "Create pull request" at bounding box center [909, 14] width 69 height 7
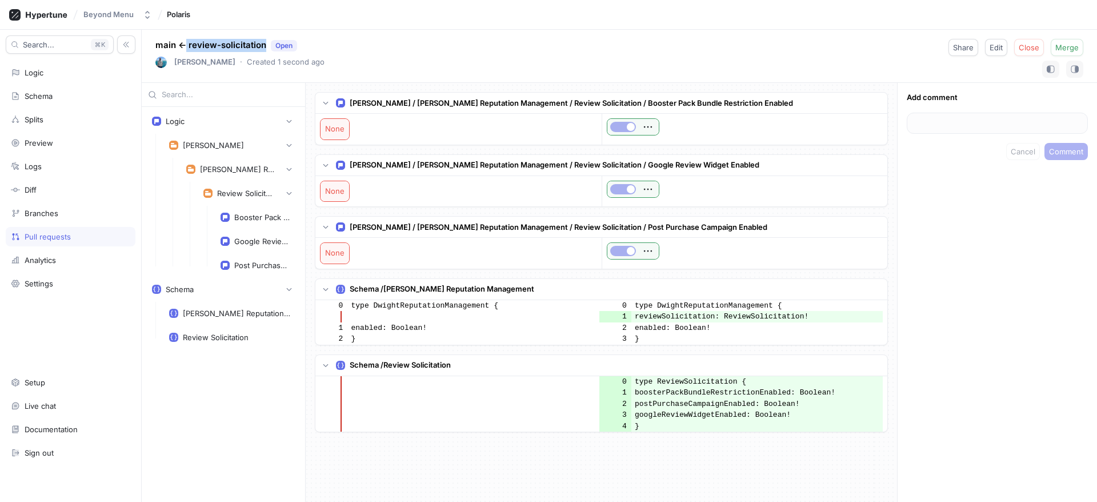
drag, startPoint x: 264, startPoint y: 46, endPoint x: 185, endPoint y: 46, distance: 78.9
click at [185, 46] on p "main ← review-solicitation Open" at bounding box center [226, 45] width 142 height 13
click at [198, 49] on p "main ← review-solicitation Open" at bounding box center [226, 45] width 142 height 13
drag, startPoint x: 190, startPoint y: 45, endPoint x: 265, endPoint y: 43, distance: 74.9
click at [265, 43] on p "main ← review-solicitation Open" at bounding box center [226, 45] width 142 height 13
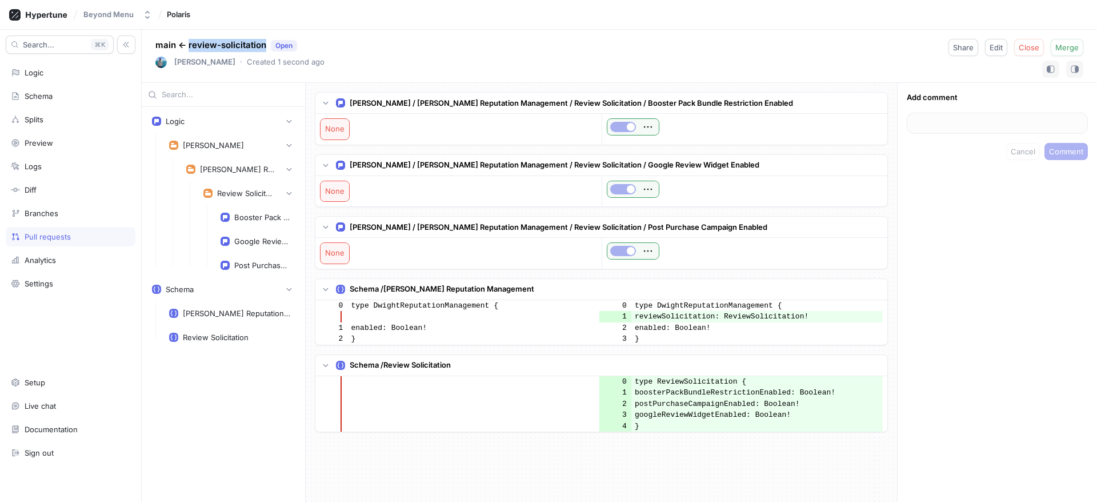
copy p "review-solicitation"
click at [669, 394] on td "boosterPackBundleRestrictionEnabled: Boolean!" at bounding box center [757, 392] width 252 height 11
copy td "boosterPackBundleRestrictionEnabled"
click at [815, 414] on td "googleReviewWidgetEnabled: Boolean!" at bounding box center [757, 414] width 252 height 11
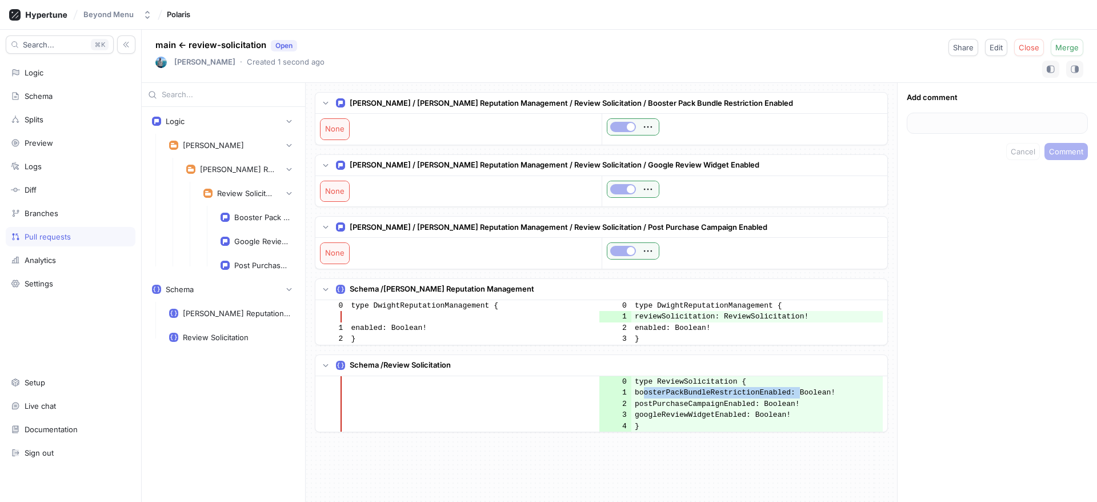
copy tbody "boosterPackBundleRestrictionEnabled: Boolean! 2 postPurchaseCampaignEnabled: Bo…"
click at [688, 393] on td "boosterPackBundleRestrictionEnabled: Boolean!" at bounding box center [757, 392] width 252 height 11
click at [54, 76] on div "Logic" at bounding box center [70, 72] width 119 height 9
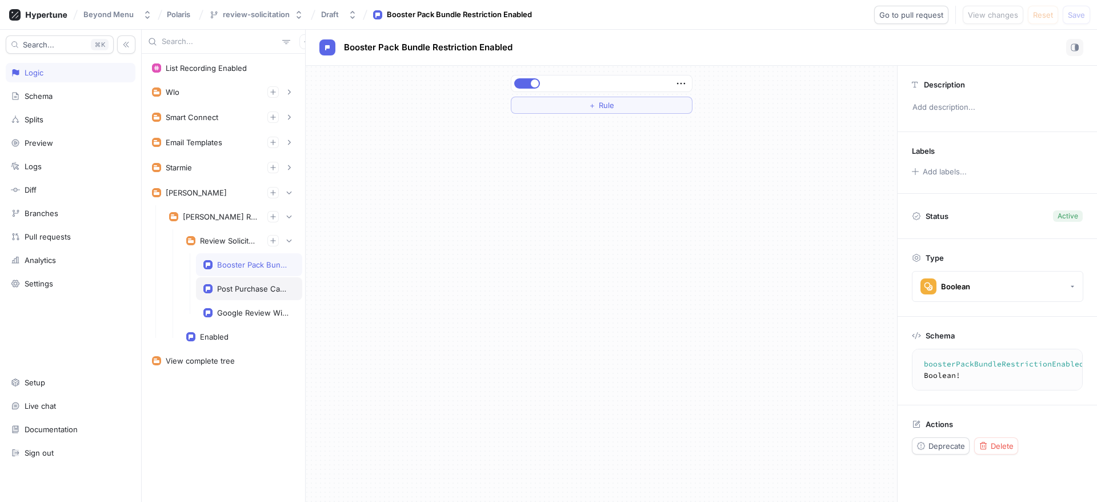
click at [267, 282] on div "Post Purchase Campaign Enabled" at bounding box center [249, 288] width 106 height 23
click at [522, 81] on button "button" at bounding box center [527, 83] width 26 height 10
click at [1077, 20] on button "Save" at bounding box center [1076, 15] width 27 height 18
click at [247, 279] on div "Post Purchase Campaign Enabled" at bounding box center [249, 288] width 106 height 23
click at [254, 262] on div "Booster Pack Bundle Restriction Enabled" at bounding box center [253, 264] width 73 height 9
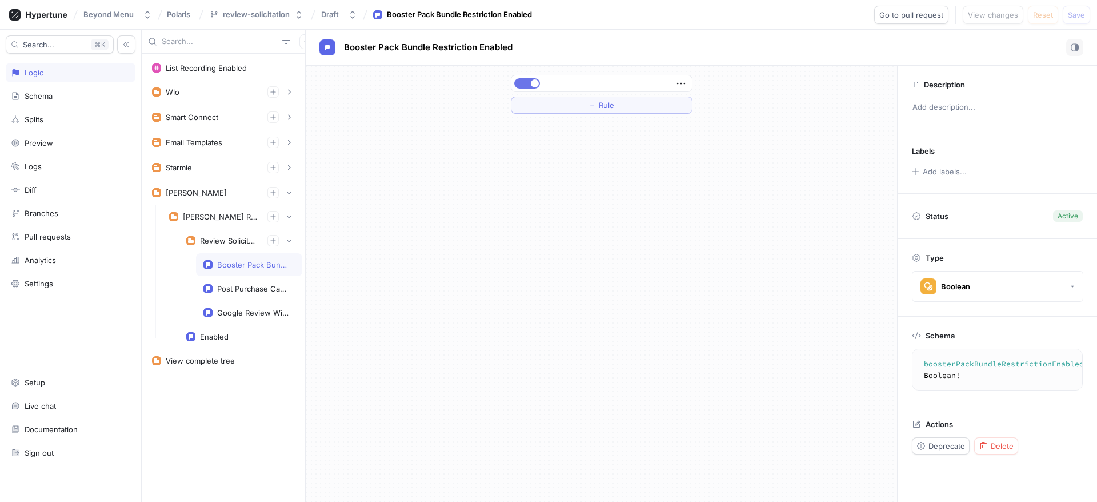
click at [530, 83] on button "button" at bounding box center [527, 83] width 26 height 10
click at [265, 312] on div "Google Review Widget Enabled" at bounding box center [253, 312] width 73 height 9
click at [514, 87] on div at bounding box center [527, 83] width 27 height 10
click at [526, 82] on button "button" at bounding box center [527, 83] width 26 height 10
click at [1077, 22] on button "Save" at bounding box center [1076, 15] width 27 height 18
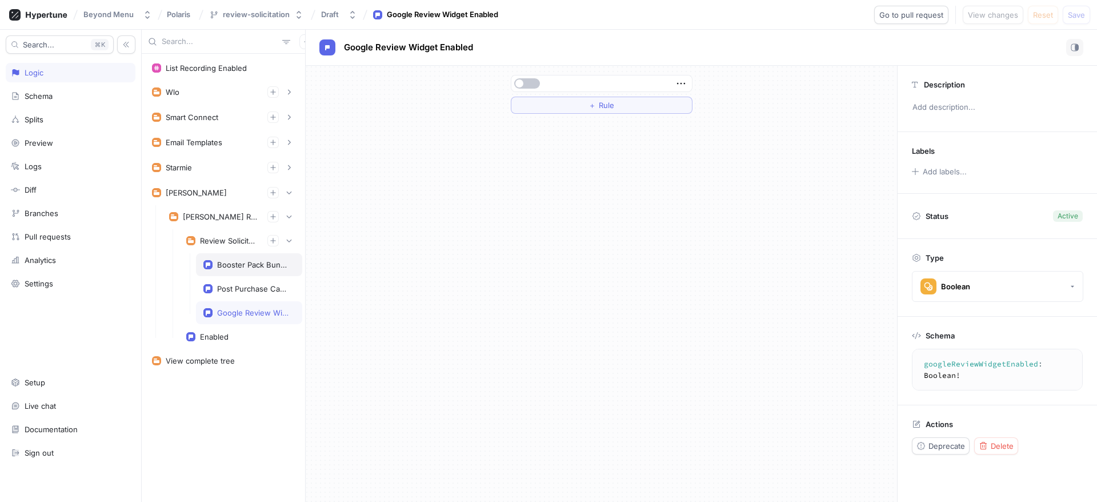
click at [241, 270] on div "Booster Pack Bundle Restriction Enabled" at bounding box center [249, 264] width 106 height 23
click at [524, 75] on div at bounding box center [601, 83] width 181 height 16
click at [526, 87] on button "button" at bounding box center [527, 83] width 26 height 10
click at [270, 275] on div "Booster Pack Bundle Restriction Enabled" at bounding box center [249, 264] width 106 height 23
click at [271, 285] on div "Post Purchase Campaign Enabled" at bounding box center [253, 288] width 73 height 9
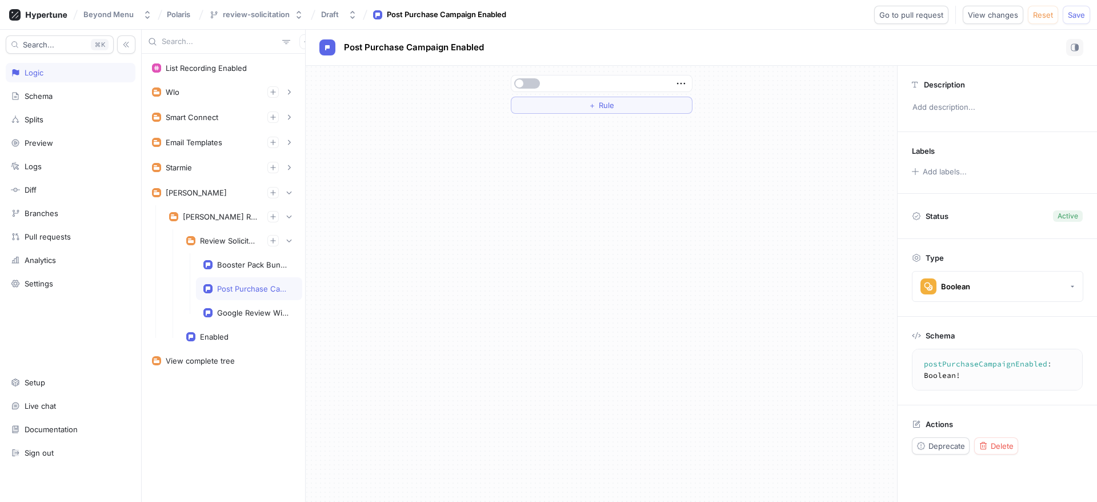
click at [256, 291] on div "Post Purchase Campaign Enabled" at bounding box center [253, 288] width 73 height 9
click at [531, 83] on button "button" at bounding box center [527, 83] width 26 height 10
click at [264, 307] on div "Google Review Widget Enabled" at bounding box center [249, 312] width 106 height 23
type textarea "googleReviewWidgetEnabled: Boolean!"
click at [527, 81] on button "button" at bounding box center [527, 83] width 26 height 10
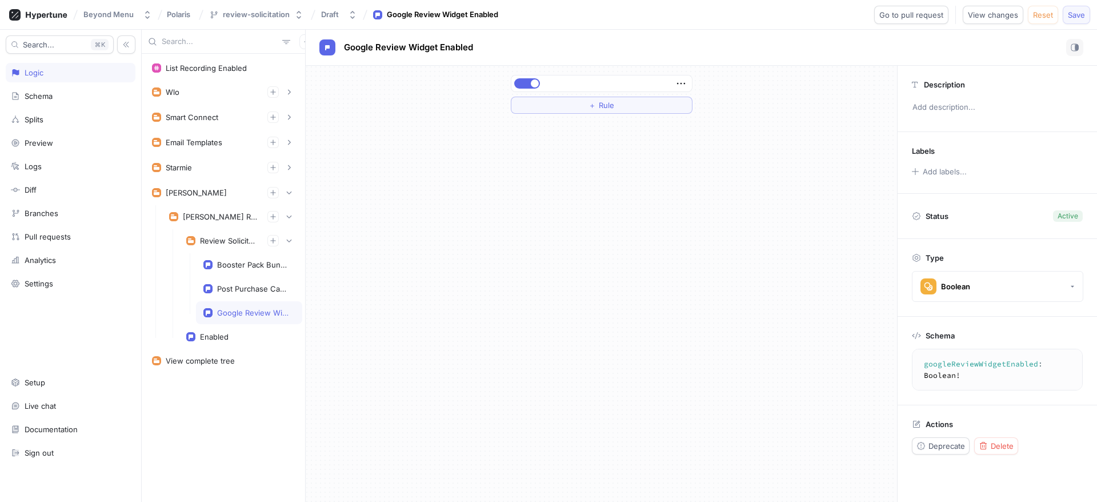
click at [1075, 11] on span "Save" at bounding box center [1076, 14] width 17 height 7
